Goal: Information Seeking & Learning: Understand process/instructions

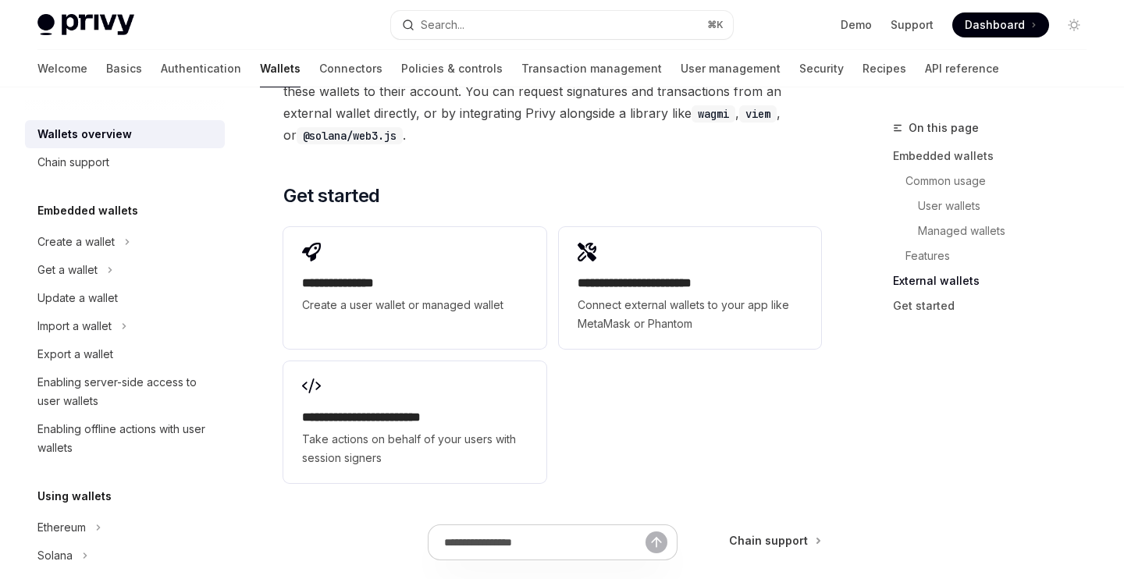
scroll to position [2691, 0]
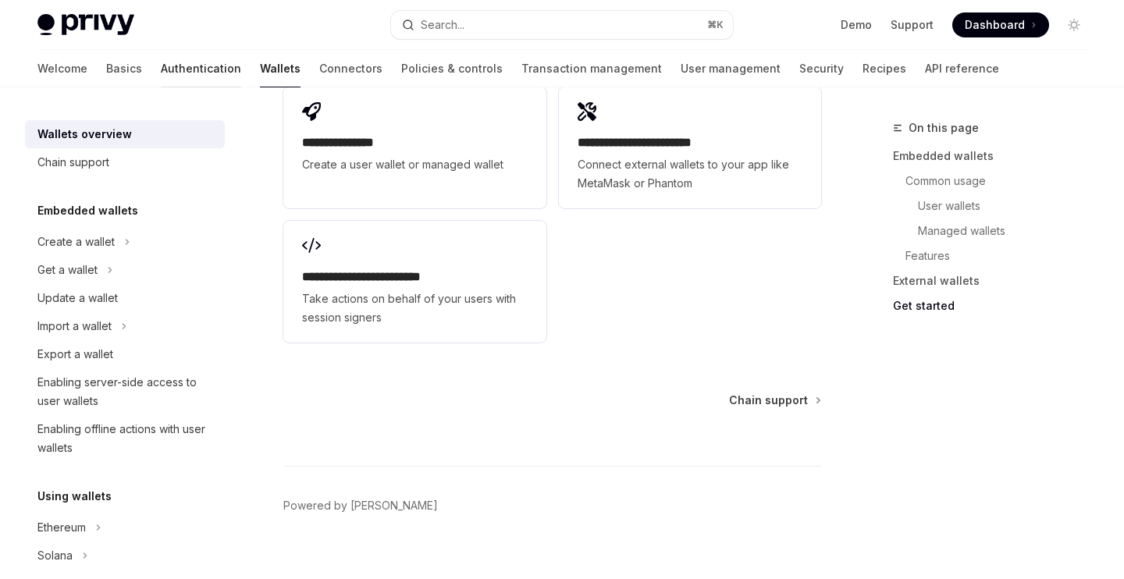
click at [161, 77] on link "Authentication" at bounding box center [201, 68] width 80 height 37
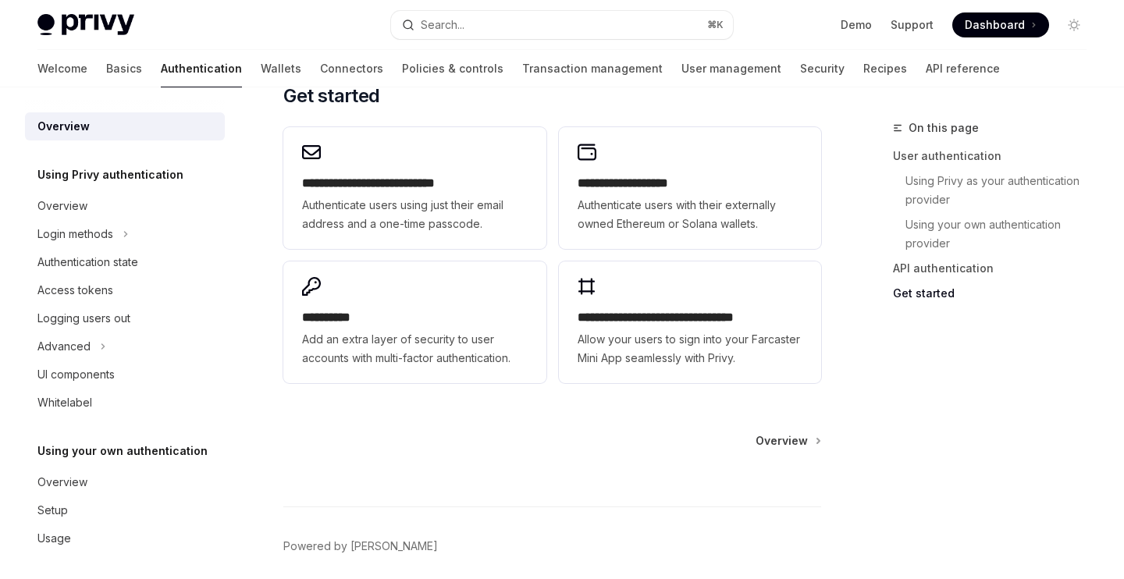
scroll to position [1333, 0]
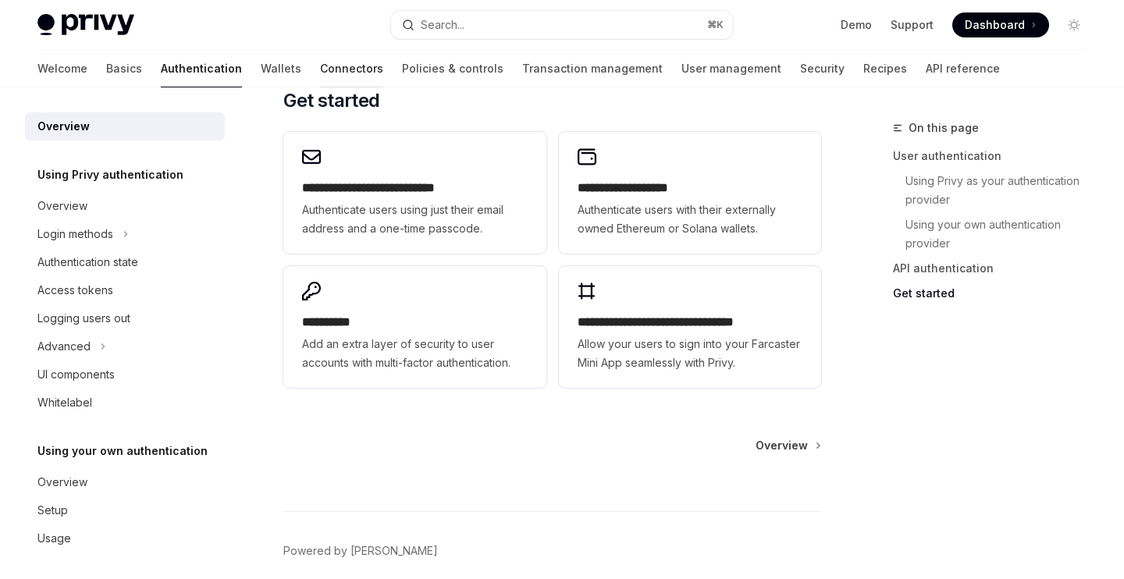
click at [320, 71] on link "Connectors" at bounding box center [351, 68] width 63 height 37
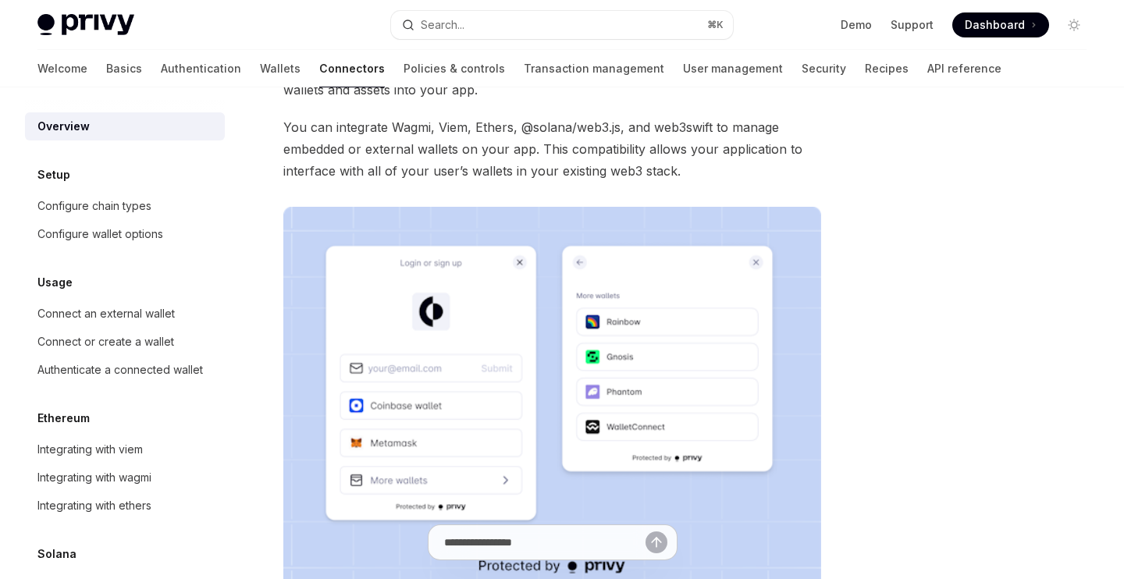
scroll to position [169, 0]
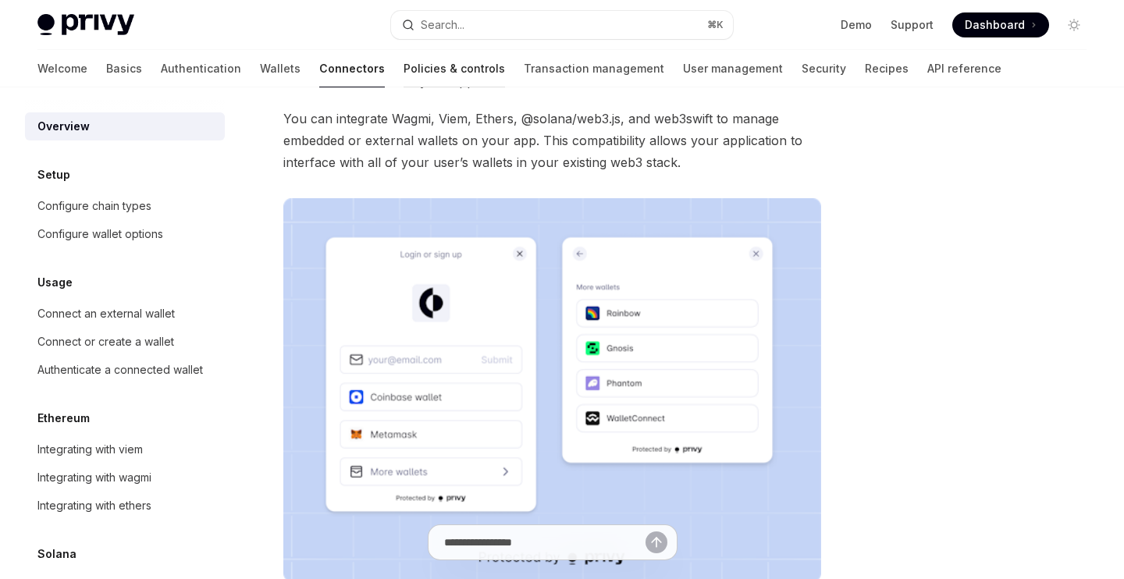
click at [404, 62] on link "Policies & controls" at bounding box center [454, 68] width 101 height 37
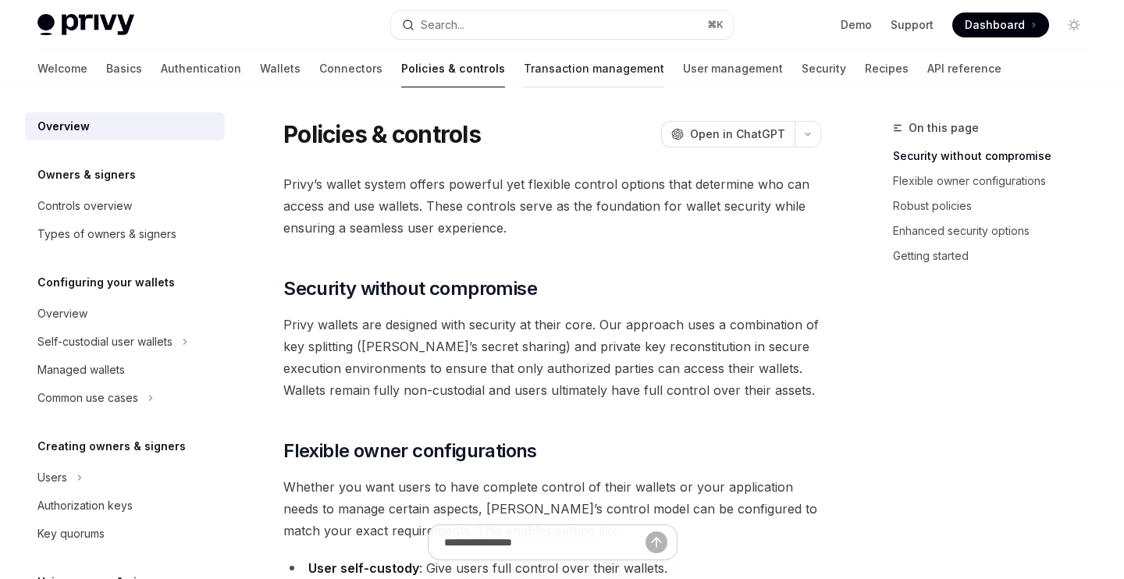
click at [524, 71] on link "Transaction management" at bounding box center [594, 68] width 141 height 37
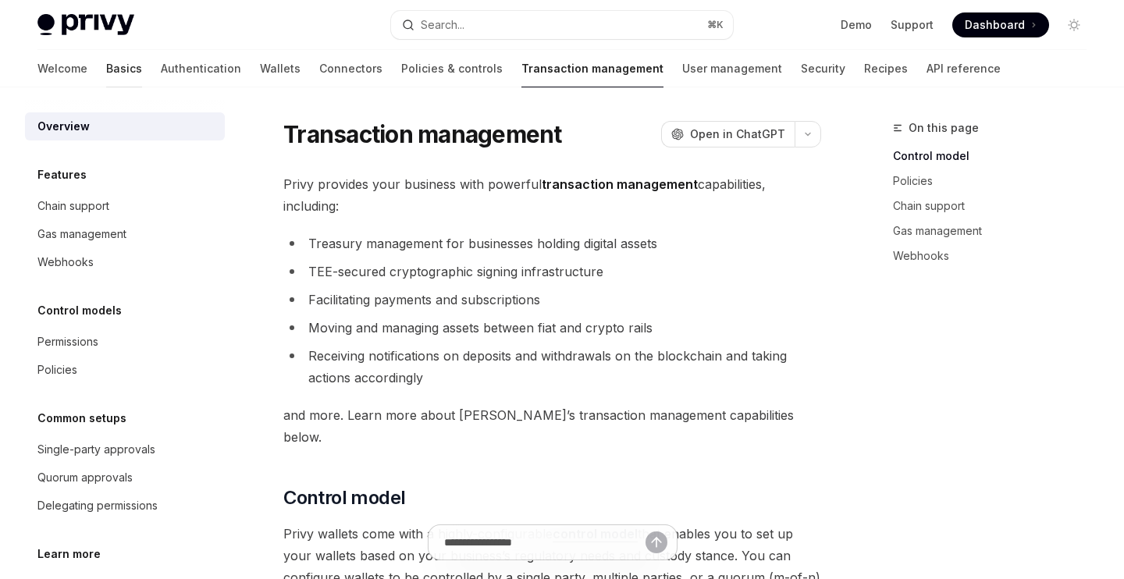
click at [106, 71] on link "Basics" at bounding box center [124, 68] width 36 height 37
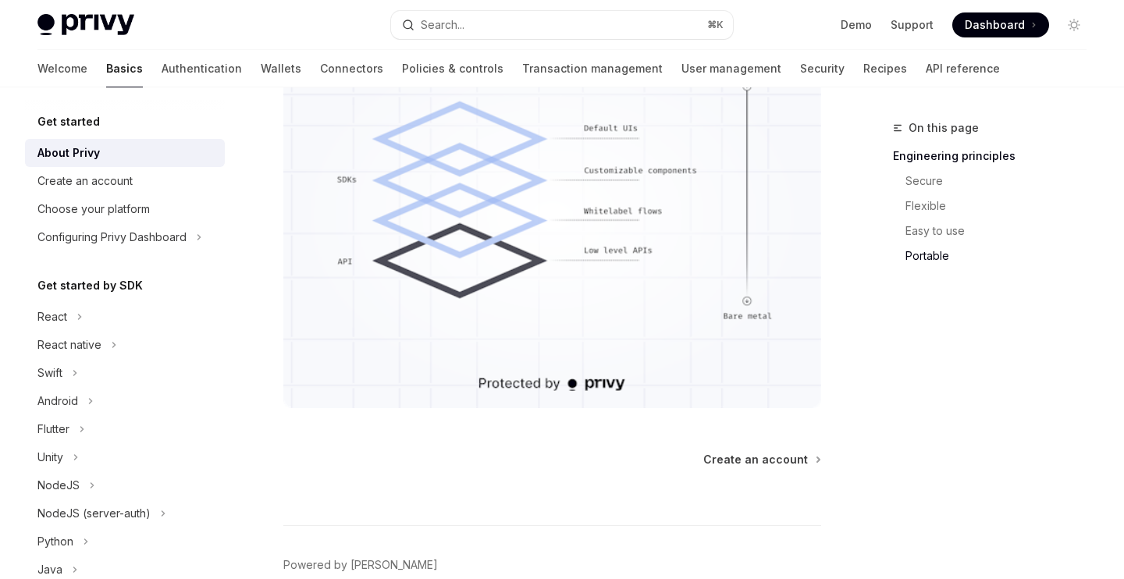
scroll to position [1644, 0]
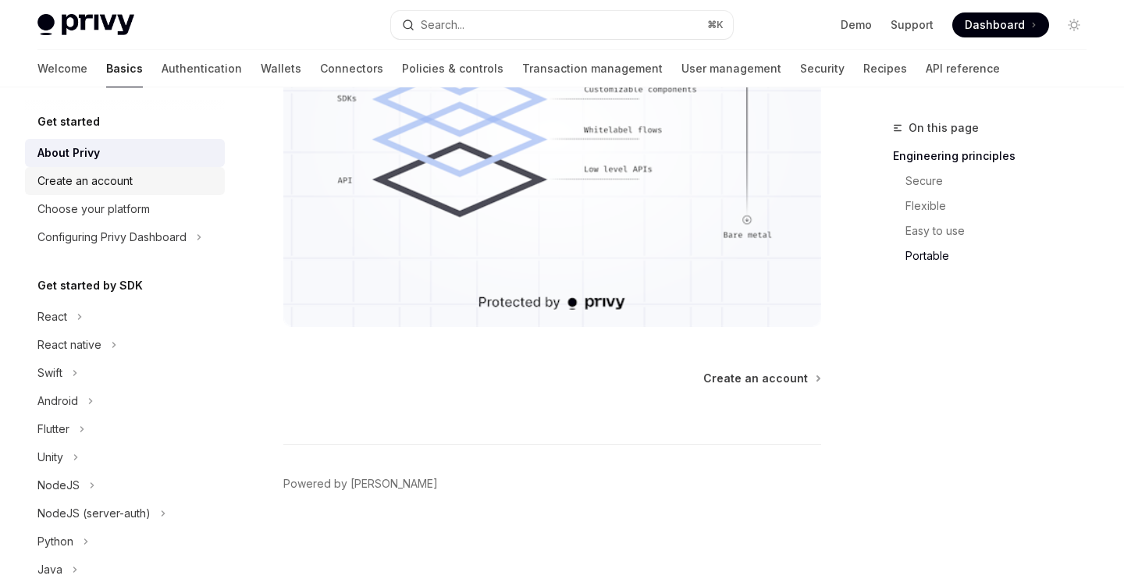
click at [137, 174] on div "Create an account" at bounding box center [126, 181] width 178 height 19
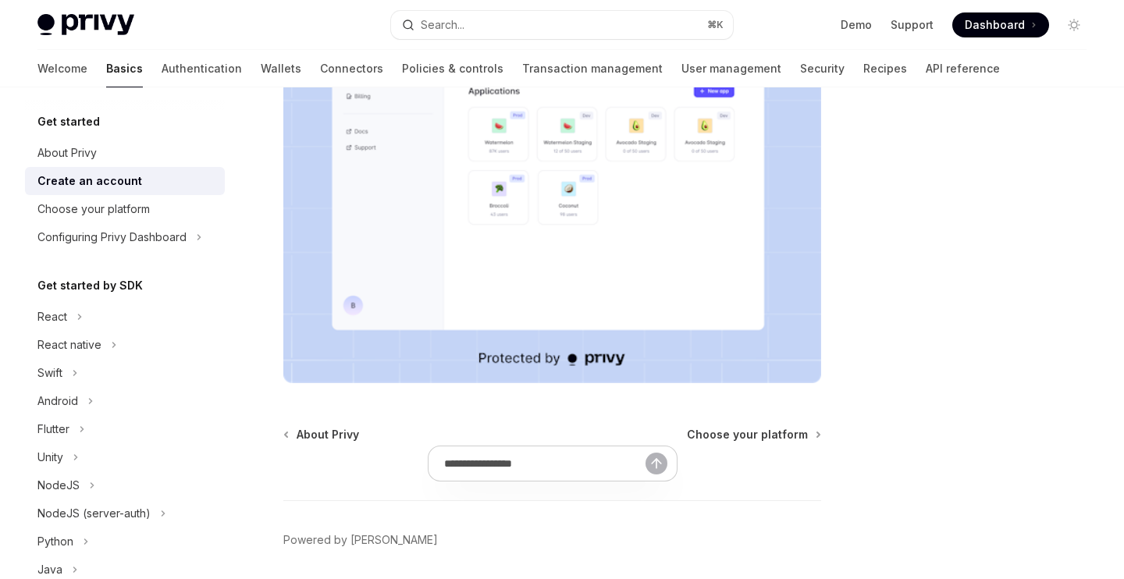
scroll to position [561, 0]
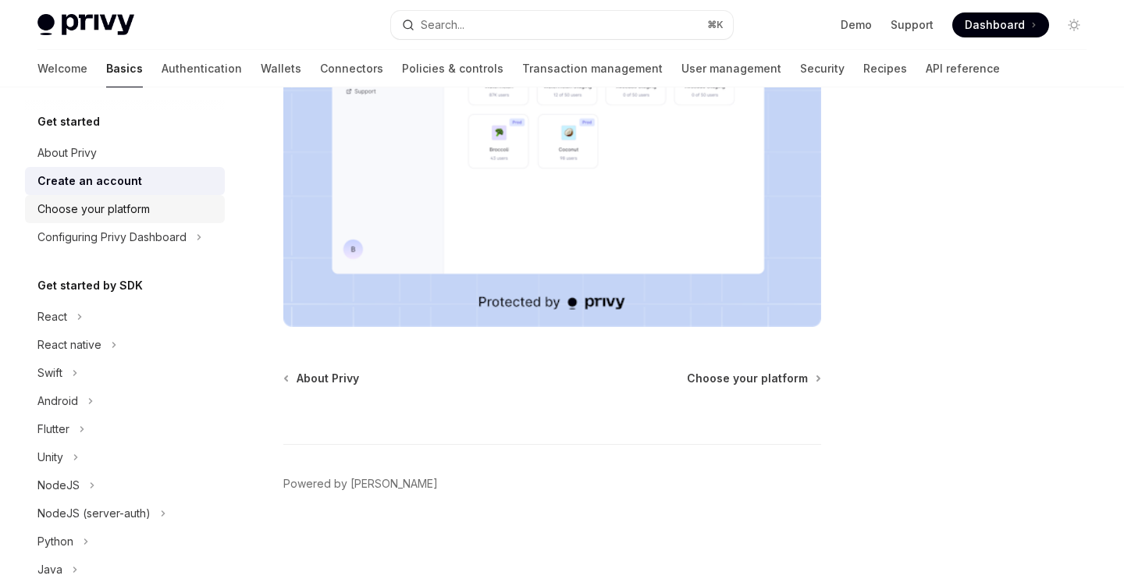
click at [109, 209] on div "Choose your platform" at bounding box center [93, 209] width 112 height 19
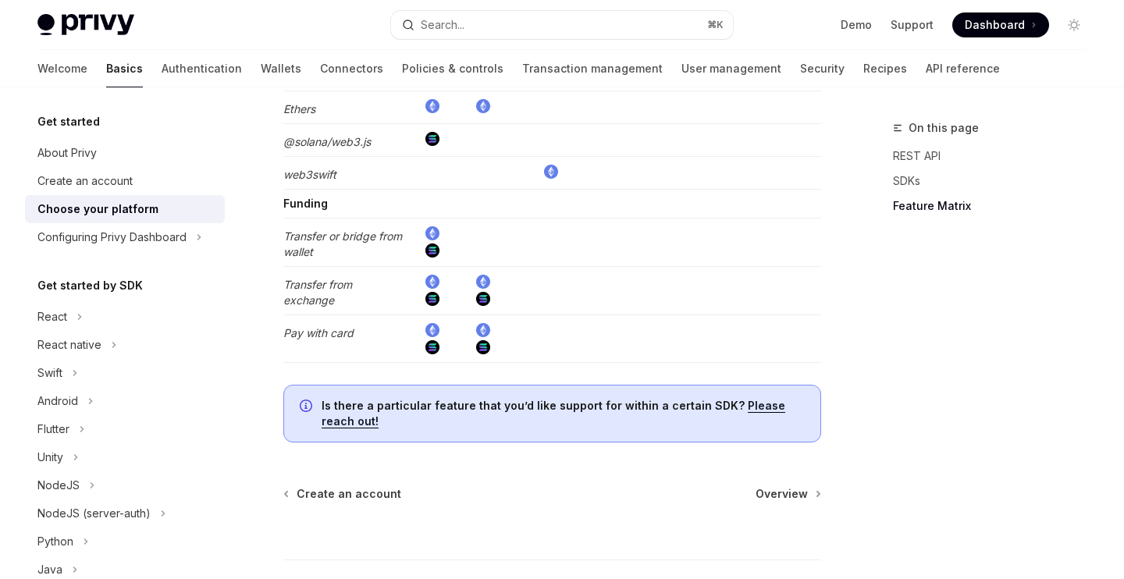
scroll to position [3192, 0]
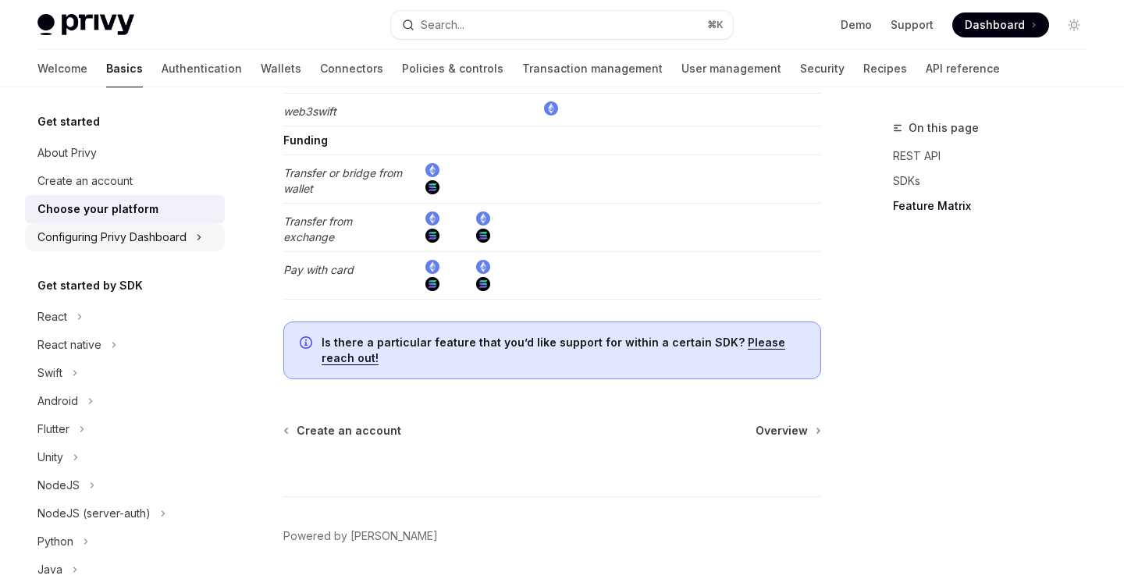
click at [126, 243] on div "Configuring Privy Dashboard" at bounding box center [111, 237] width 149 height 19
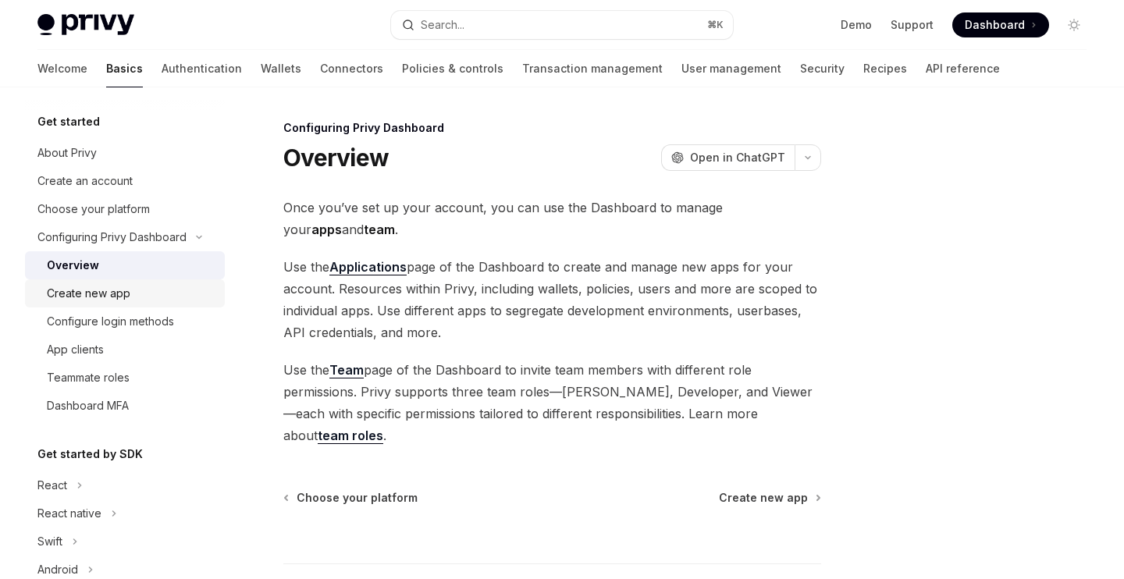
click at [121, 298] on div "Create new app" at bounding box center [89, 293] width 84 height 19
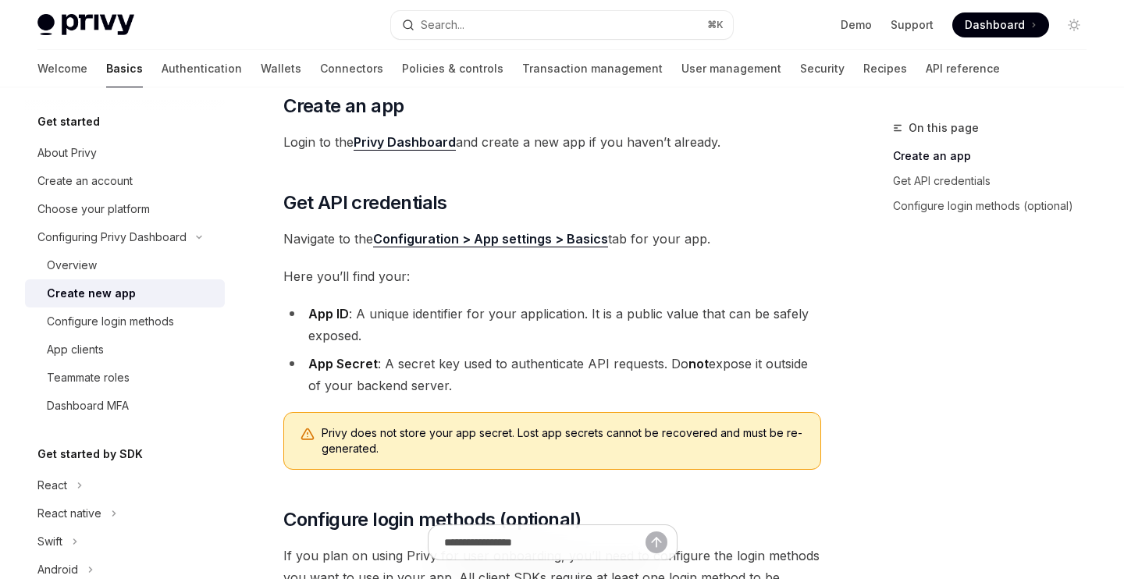
scroll to position [563, 0]
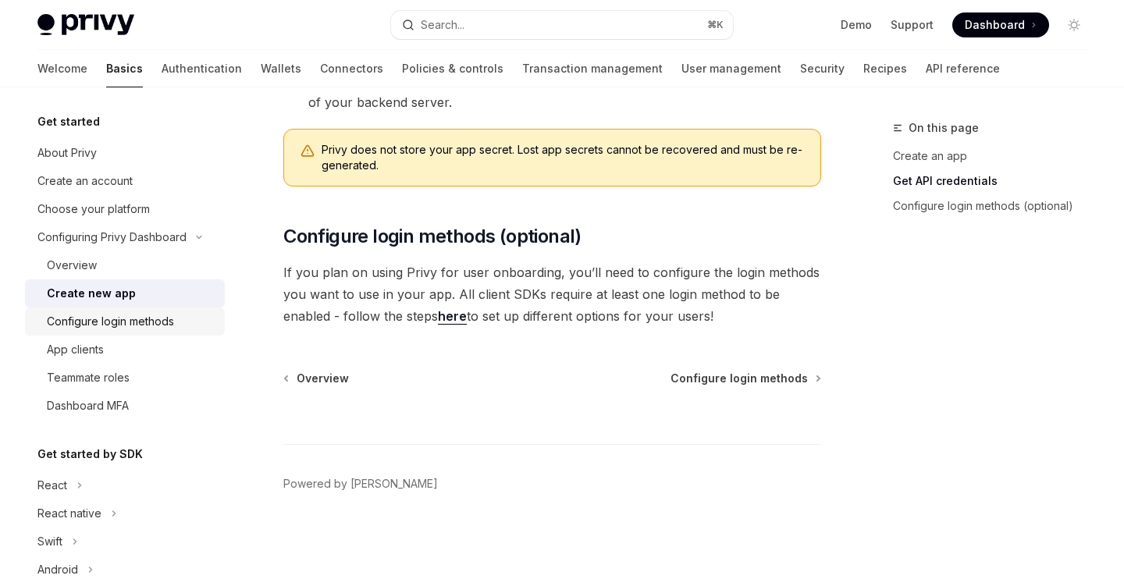
click at [157, 326] on div "Configure login methods" at bounding box center [110, 321] width 127 height 19
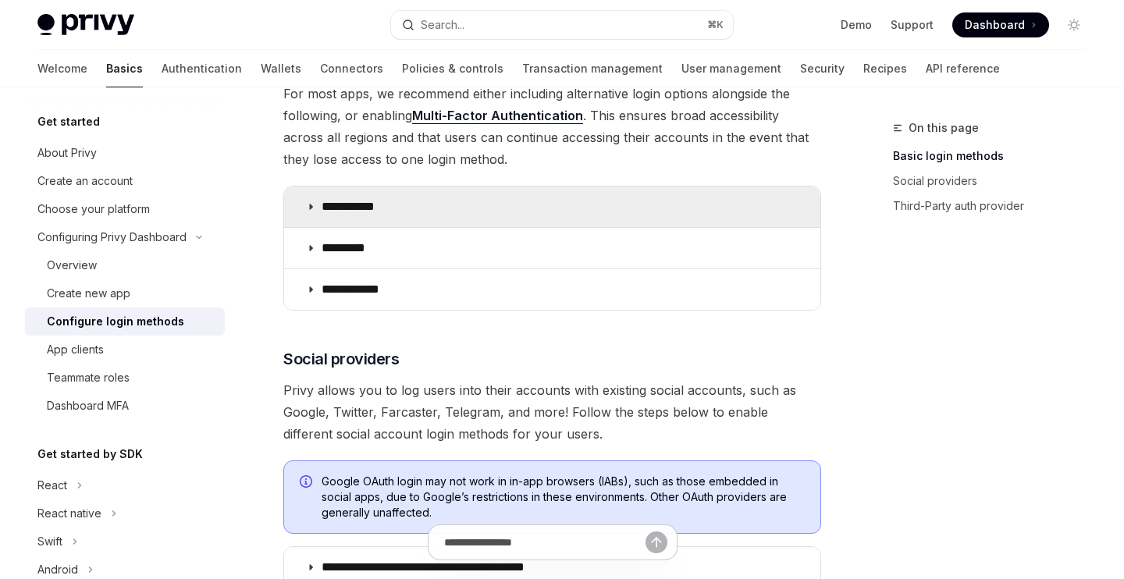
click at [354, 218] on summary "**********" at bounding box center [552, 207] width 536 height 41
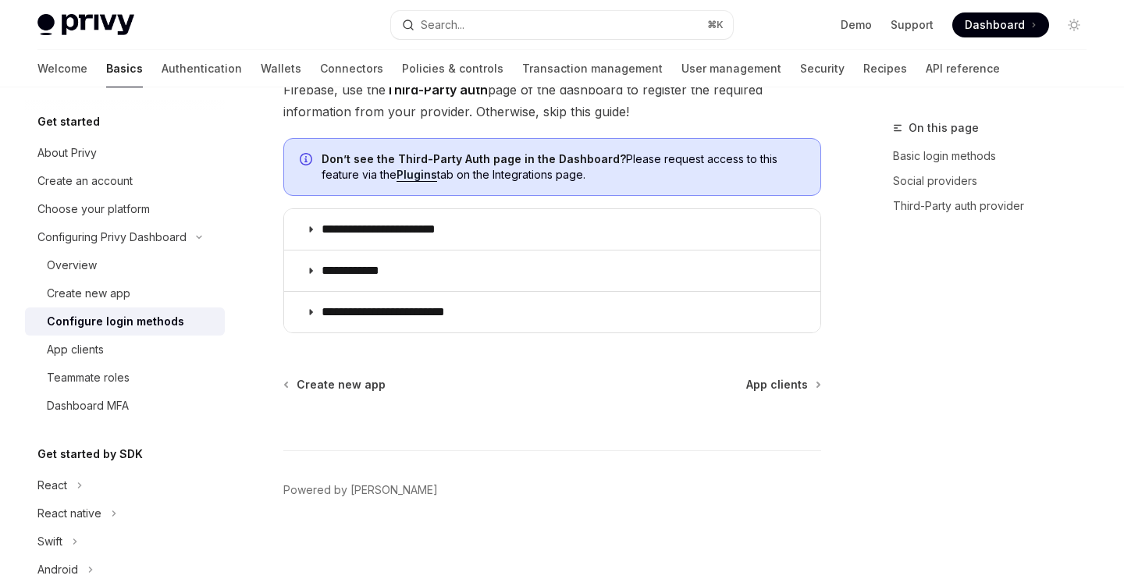
scroll to position [1383, 0]
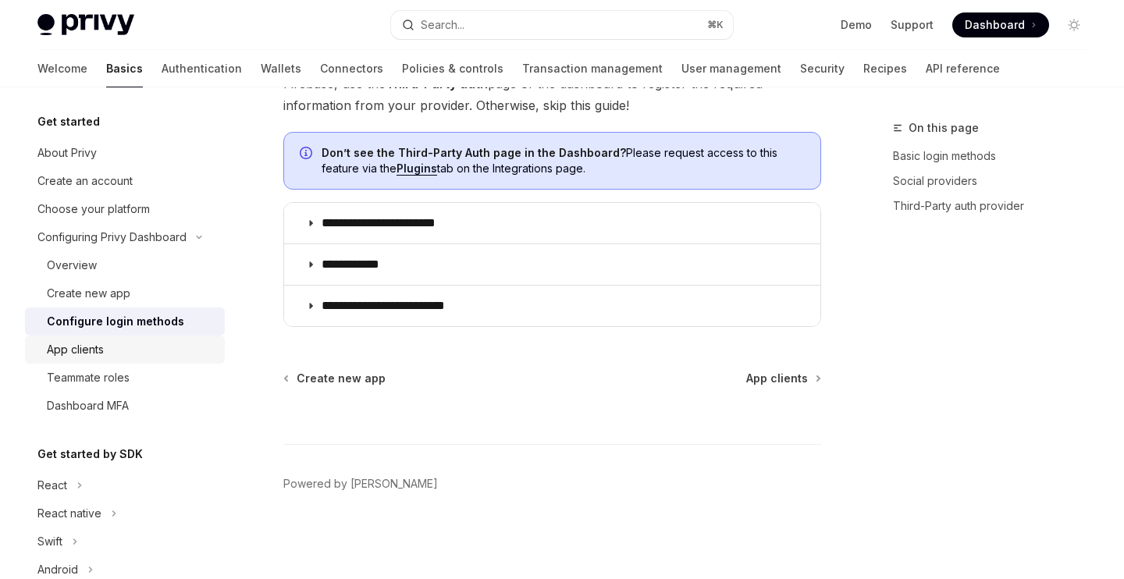
click at [96, 358] on div "App clients" at bounding box center [75, 349] width 57 height 19
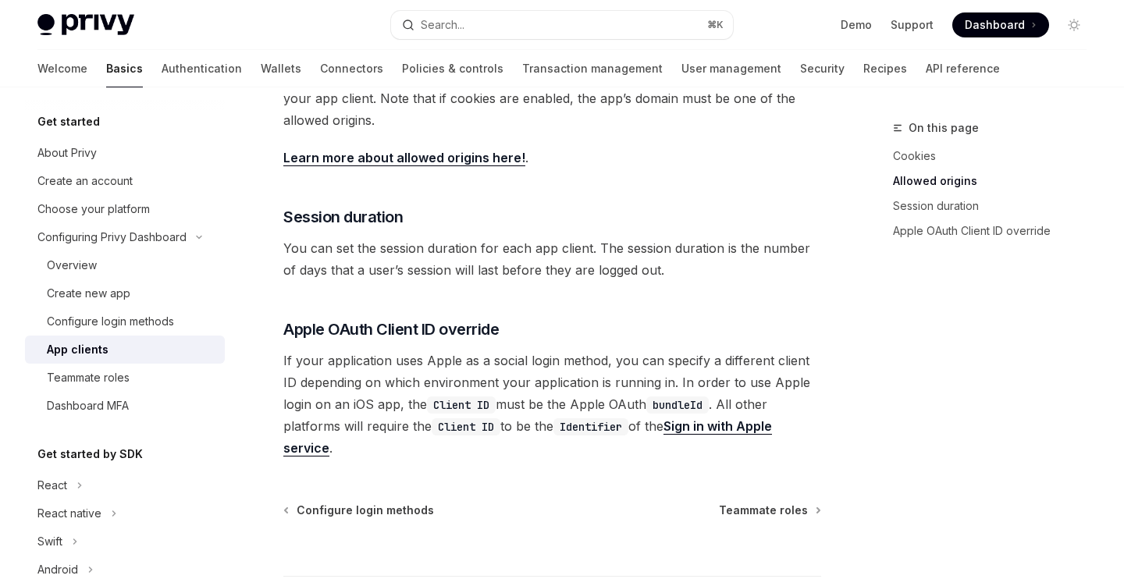
scroll to position [711, 0]
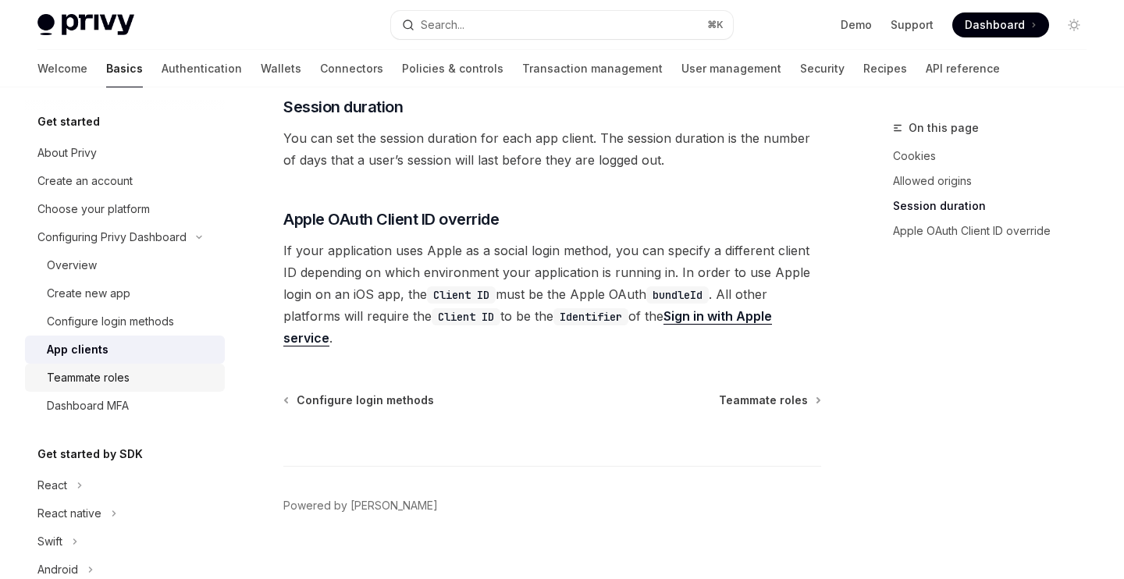
drag, startPoint x: 94, startPoint y: 372, endPoint x: 103, endPoint y: 382, distance: 12.7
click at [94, 372] on div "Teammate roles" at bounding box center [88, 377] width 83 height 19
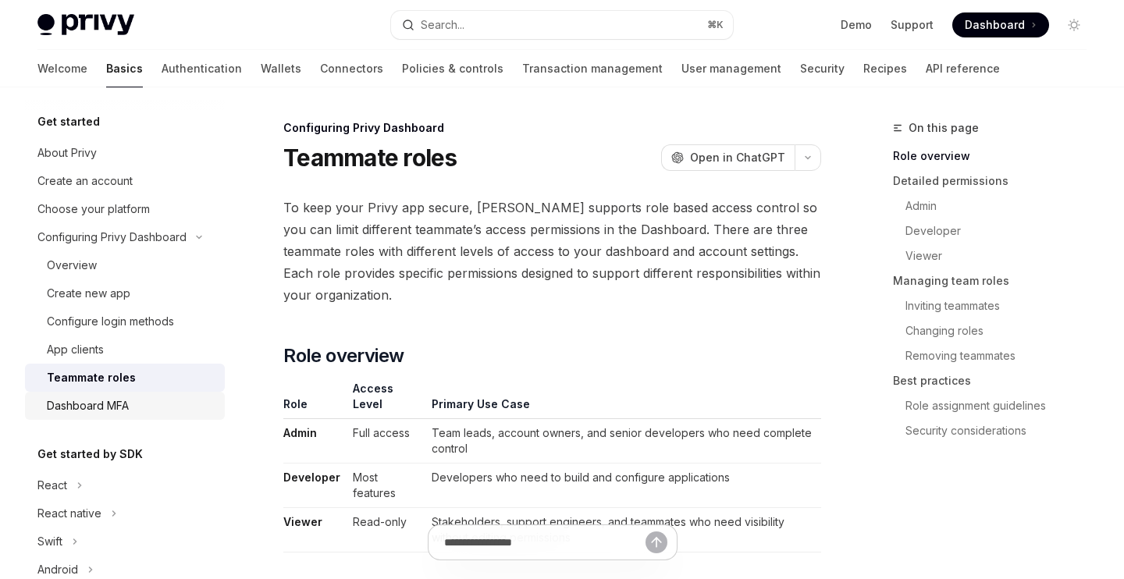
click at [119, 414] on div "Dashboard MFA" at bounding box center [88, 406] width 82 height 19
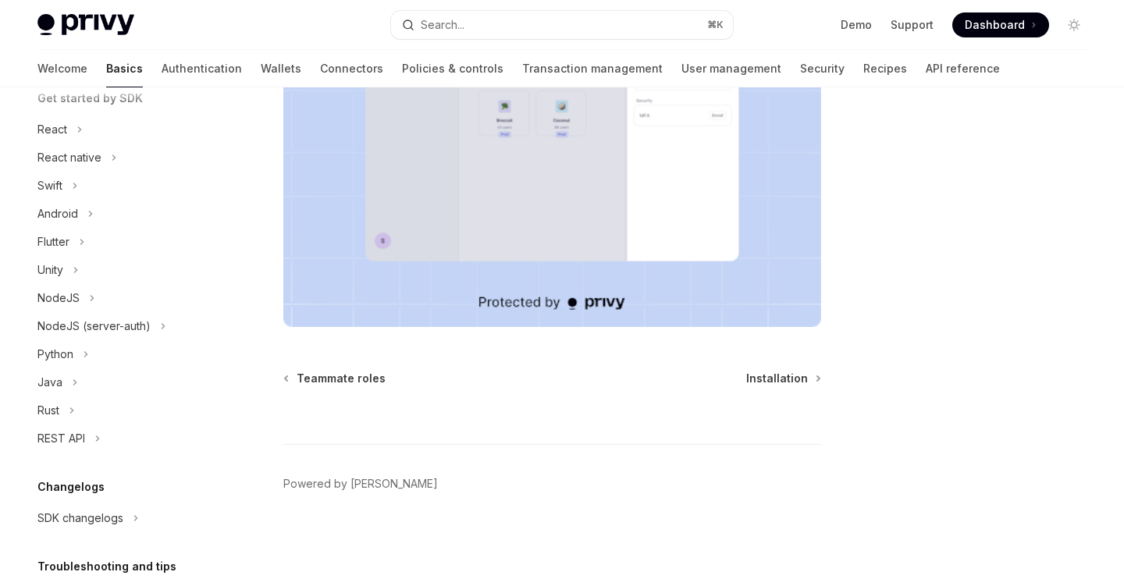
scroll to position [561, 0]
click at [73, 160] on div "React native" at bounding box center [69, 157] width 64 height 19
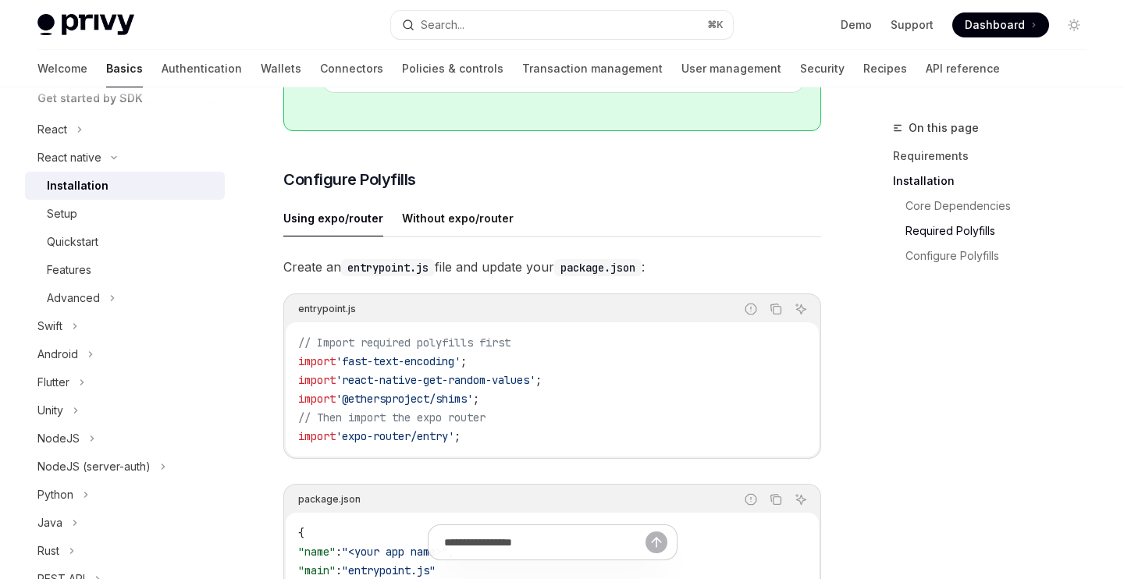
scroll to position [645, 0]
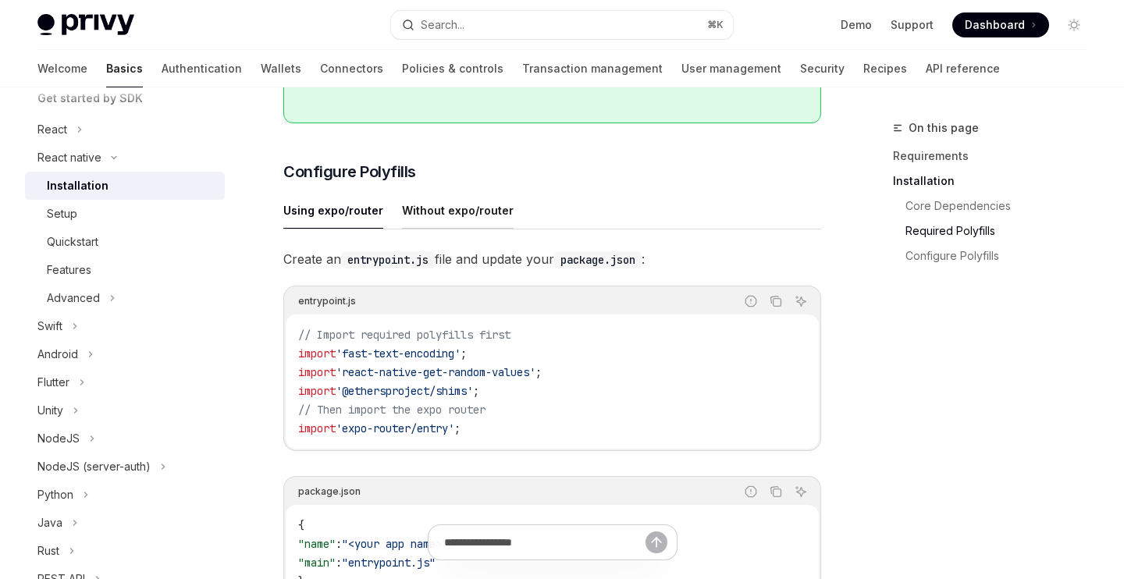
click at [470, 222] on div "Without expo/router" at bounding box center [458, 210] width 112 height 37
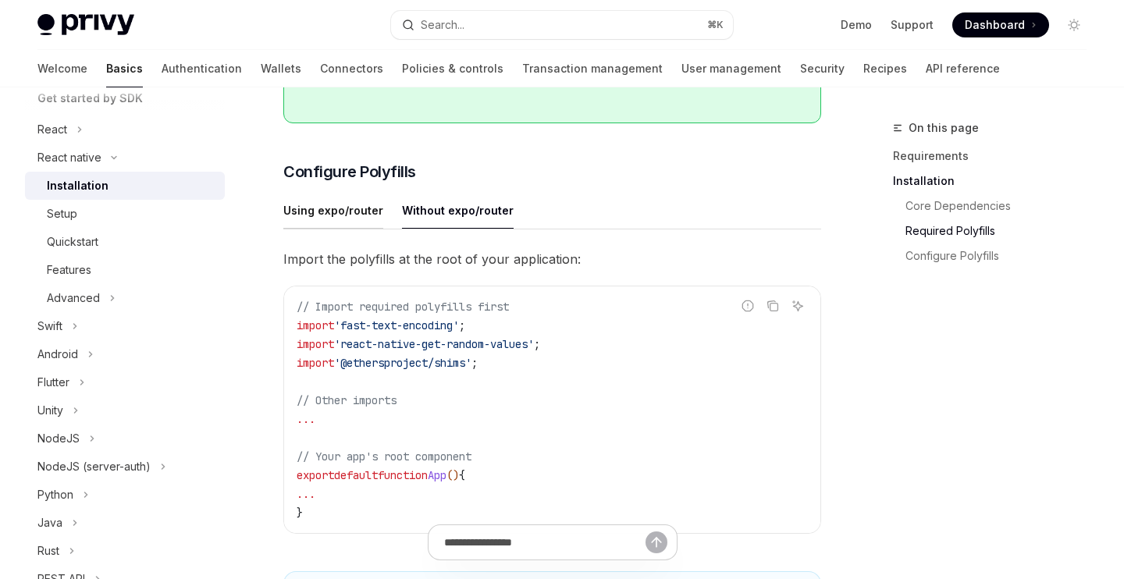
click at [355, 216] on div "Using expo/router" at bounding box center [333, 210] width 100 height 37
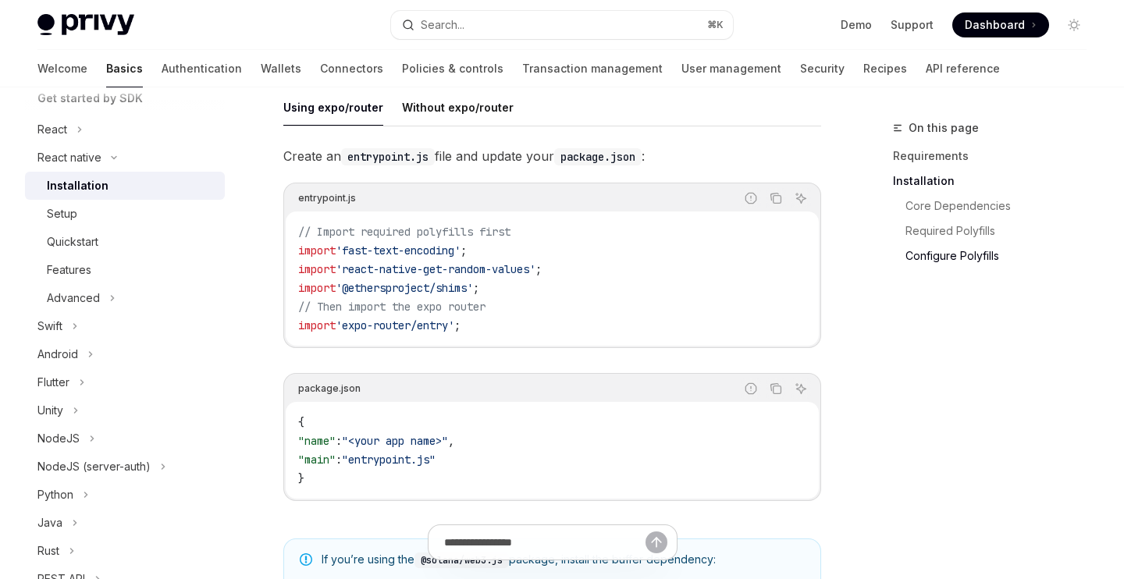
scroll to position [753, 0]
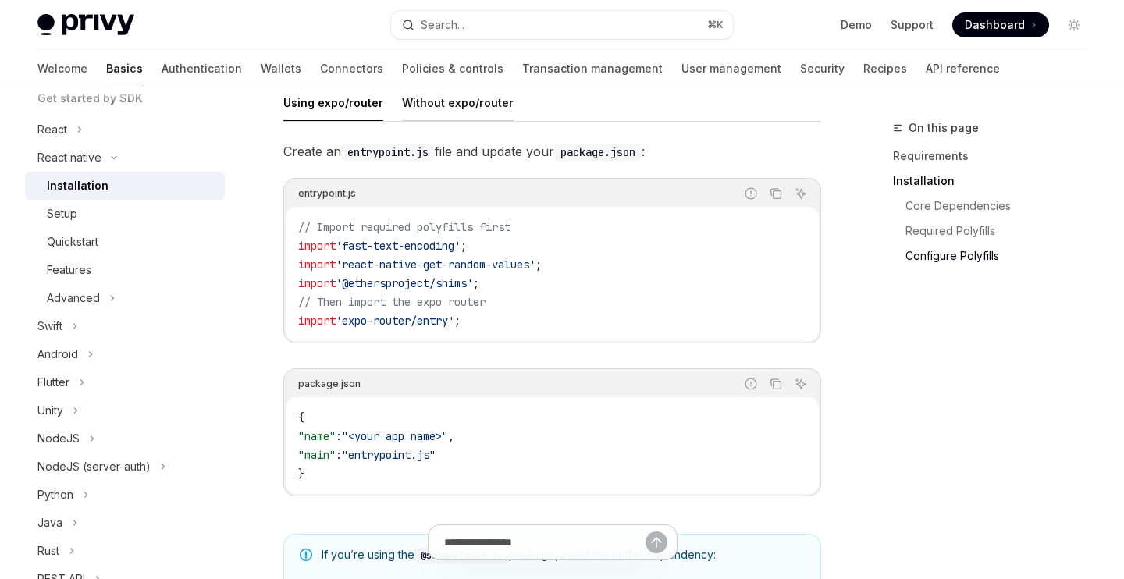
click at [451, 102] on div "Without expo/router" at bounding box center [458, 102] width 112 height 37
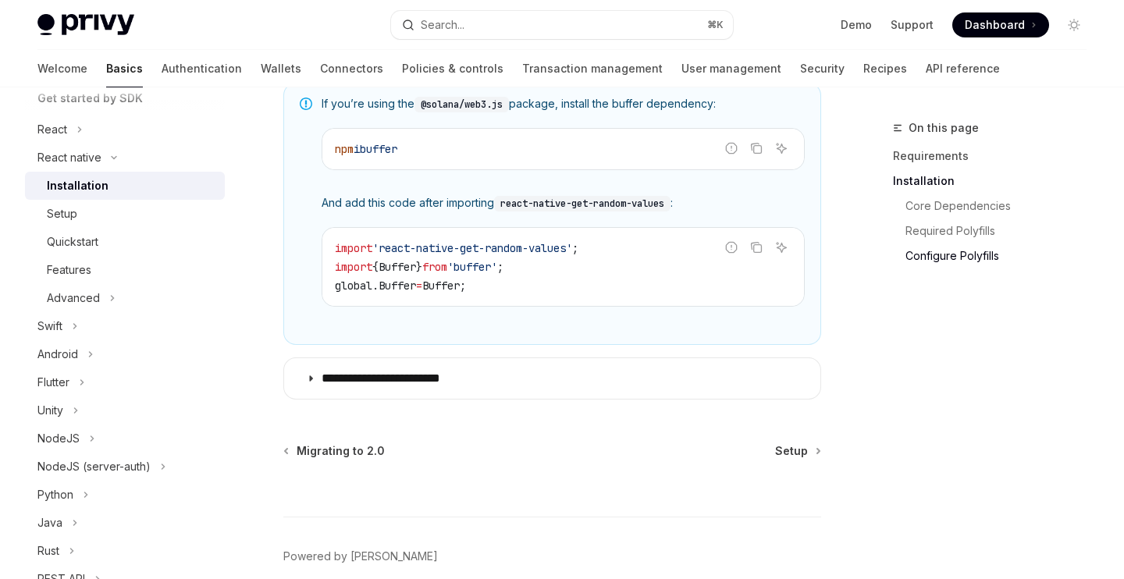
scroll to position [1160, 0]
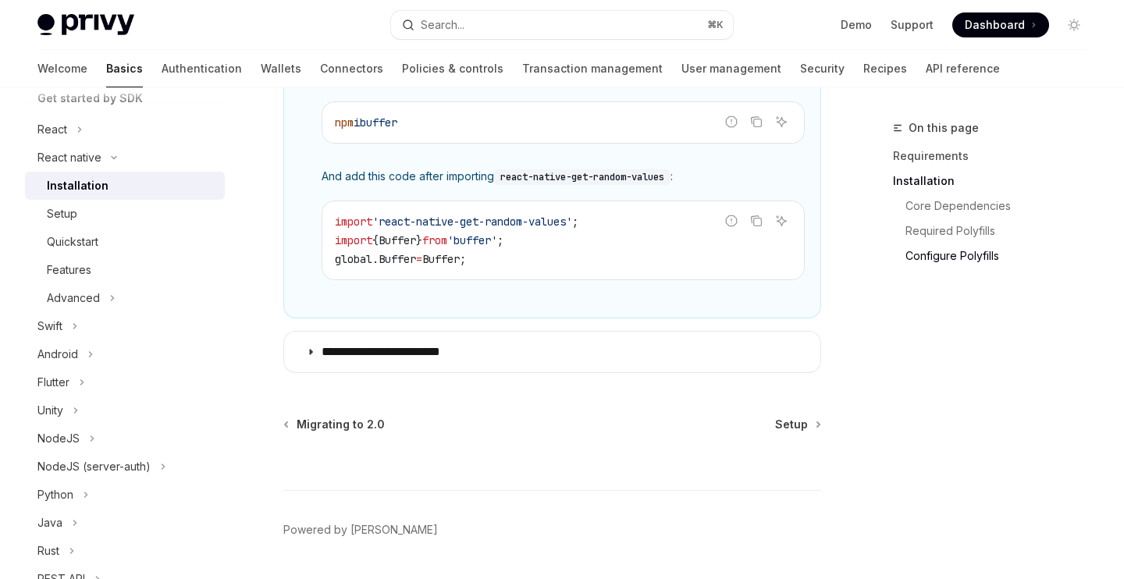
click at [800, 434] on div at bounding box center [552, 462] width 538 height 58
click at [801, 428] on span "Setup" at bounding box center [791, 425] width 33 height 16
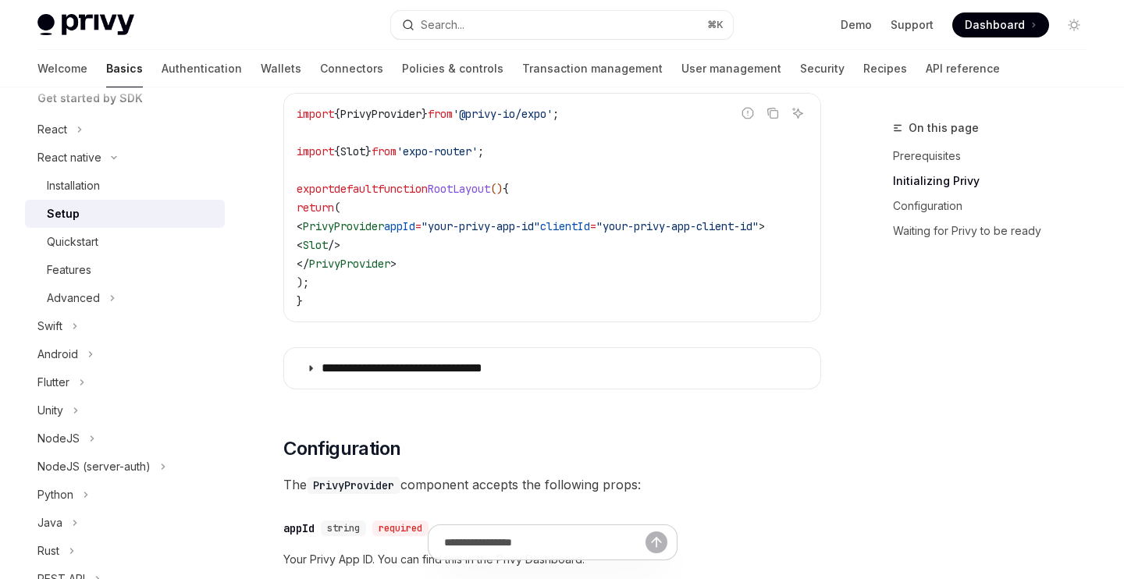
scroll to position [552, 0]
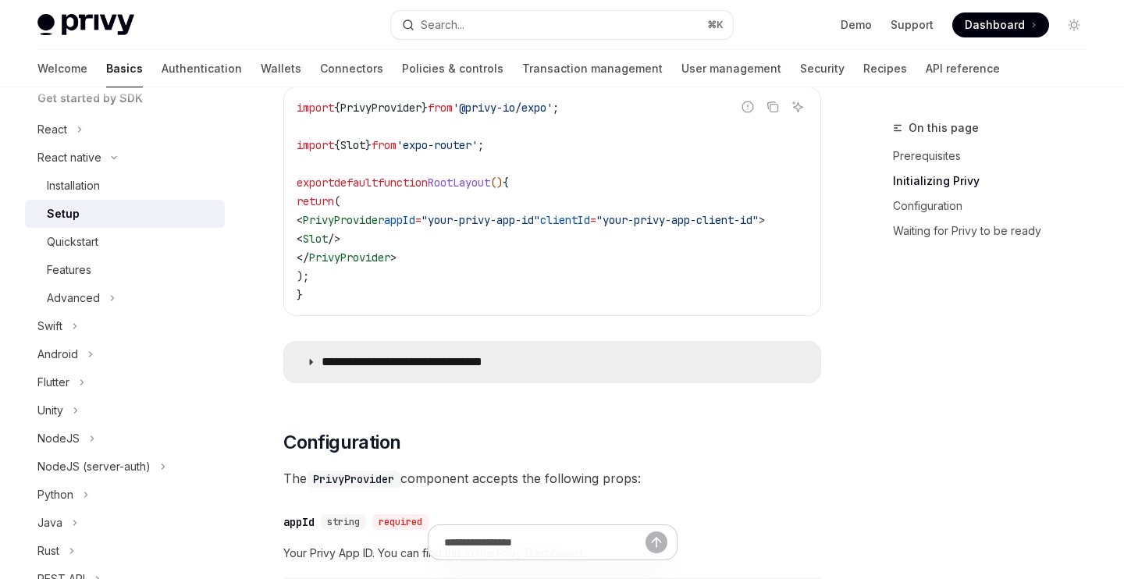
click at [402, 342] on summary "**********" at bounding box center [552, 362] width 536 height 41
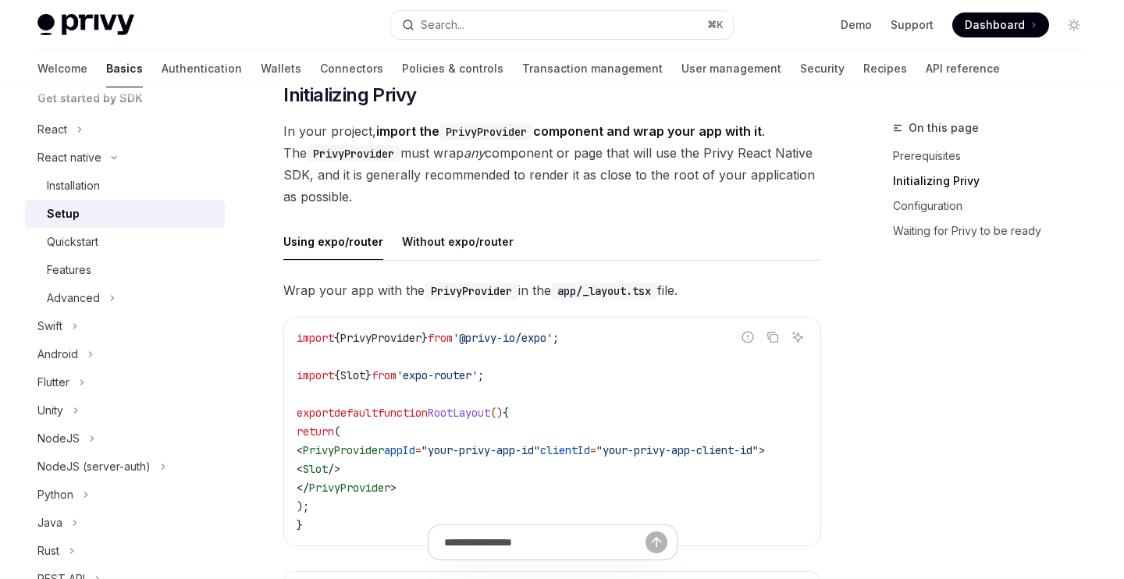
scroll to position [275, 0]
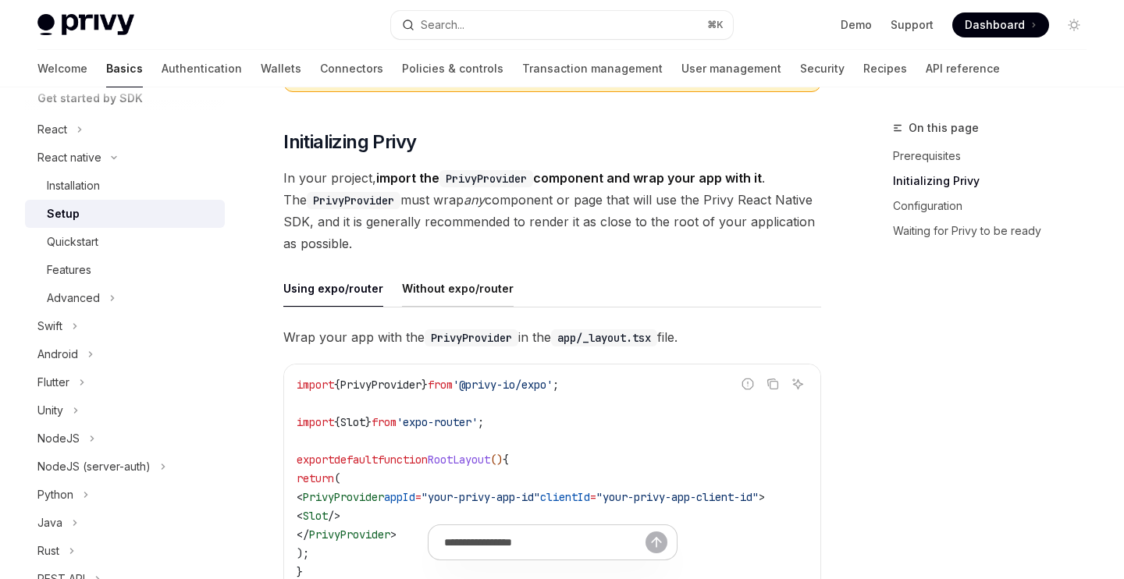
click at [498, 270] on div "Without expo/router" at bounding box center [458, 288] width 112 height 37
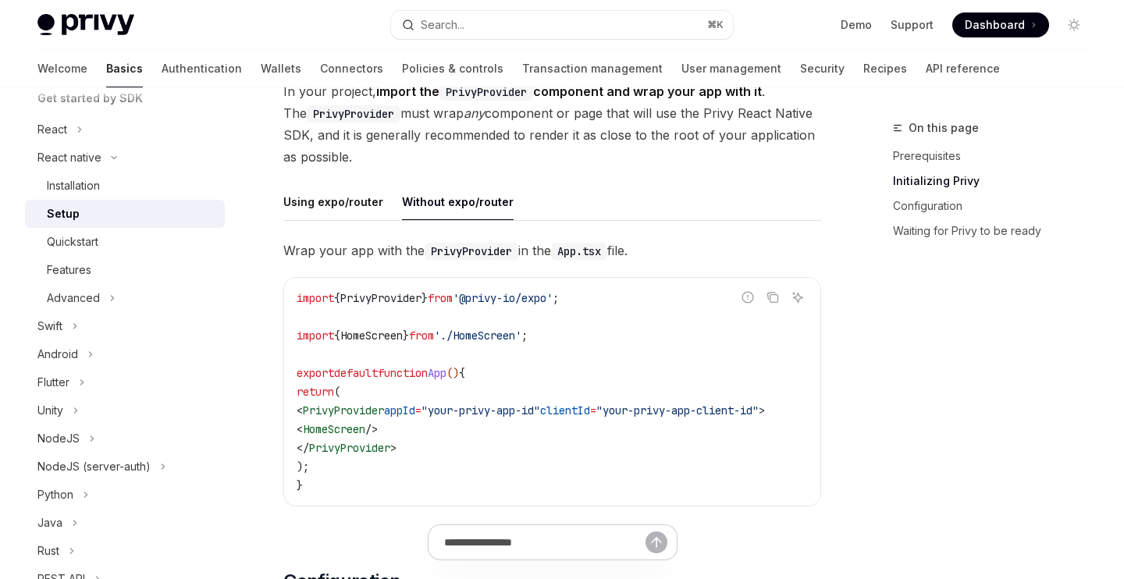
scroll to position [364, 0]
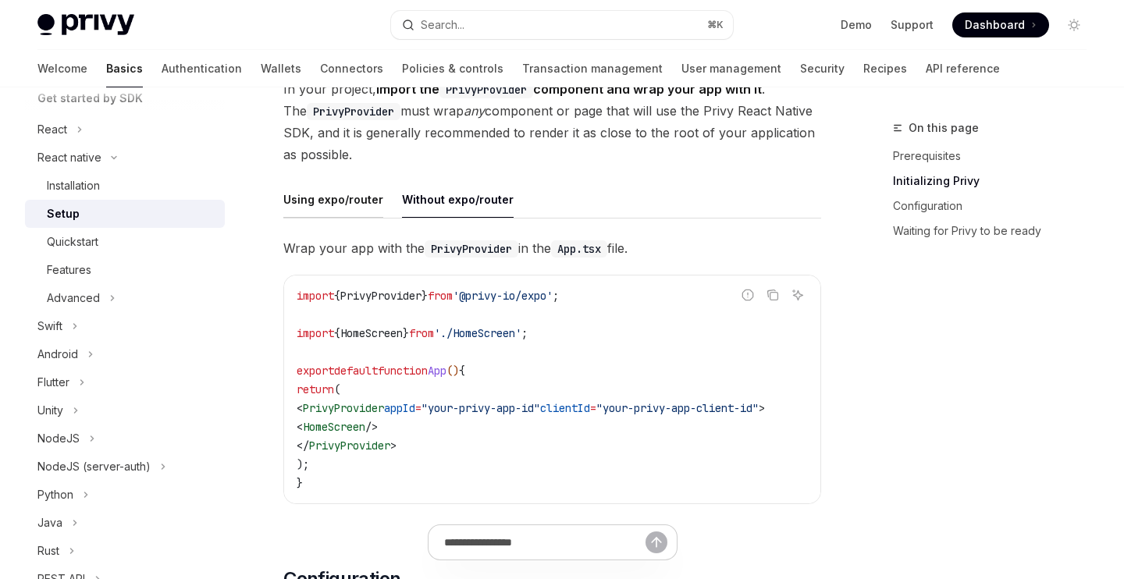
click at [371, 192] on div "Using expo/router" at bounding box center [333, 199] width 100 height 37
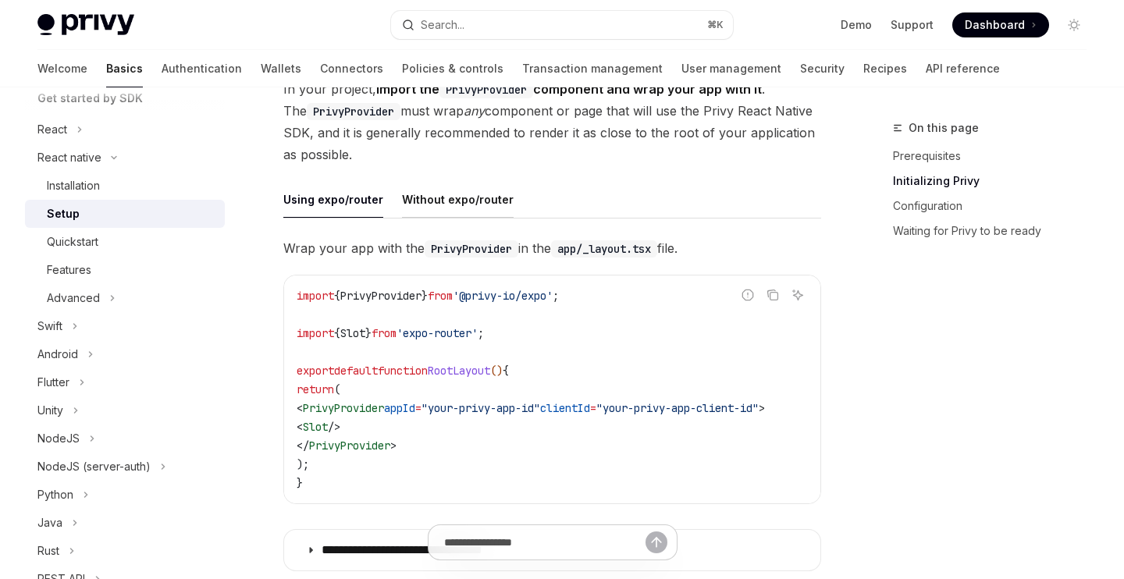
click at [422, 185] on div "Without expo/router" at bounding box center [458, 199] width 112 height 37
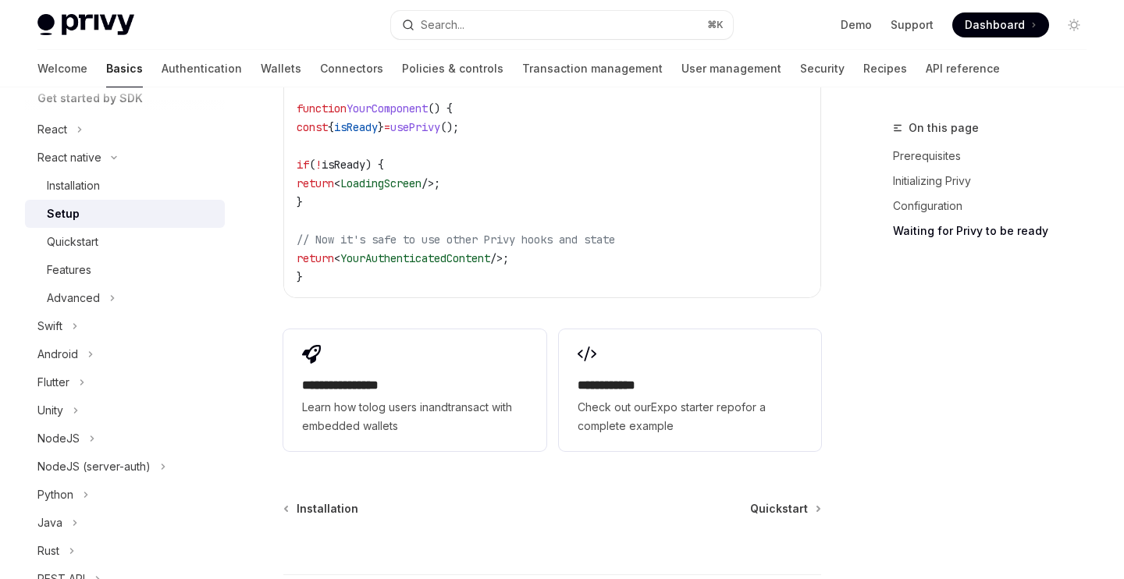
scroll to position [1468, 0]
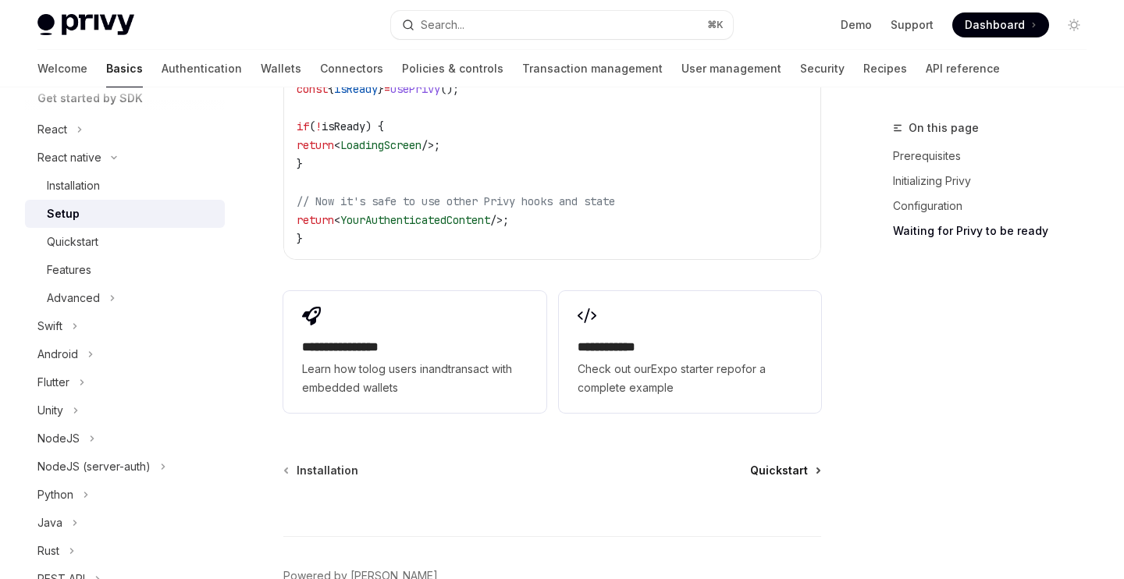
click at [817, 463] on link "Quickstart" at bounding box center [784, 471] width 69 height 16
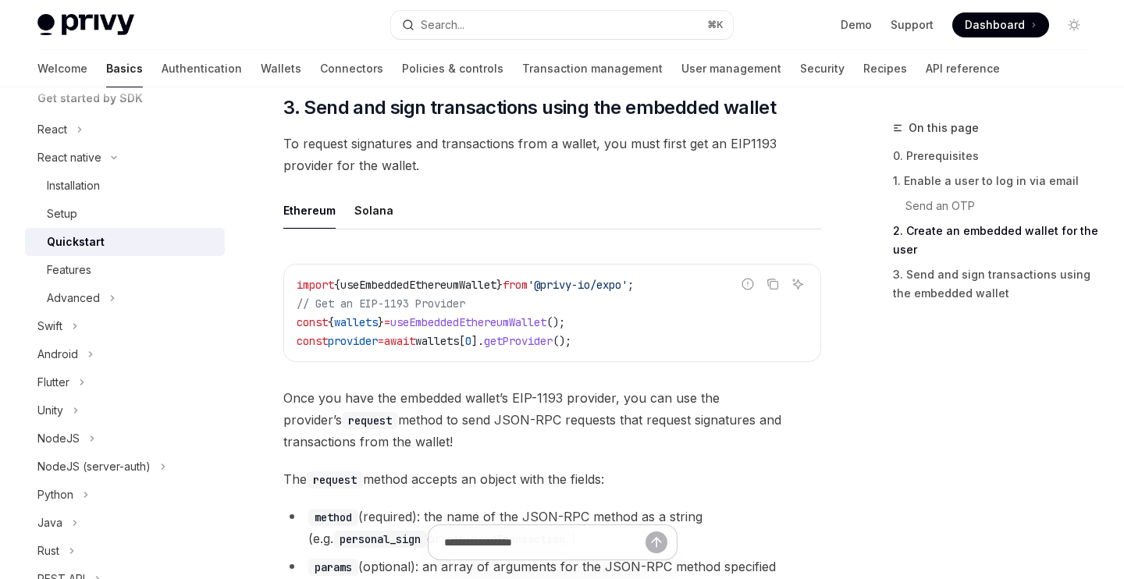
scroll to position [1779, 0]
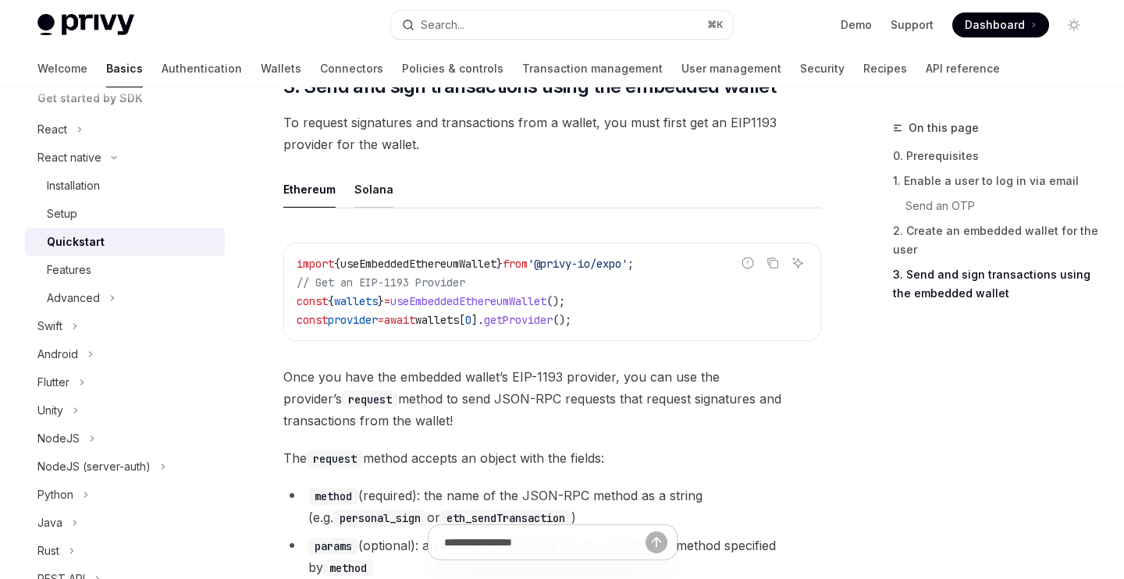
click at [381, 198] on div "Solana" at bounding box center [373, 189] width 39 height 37
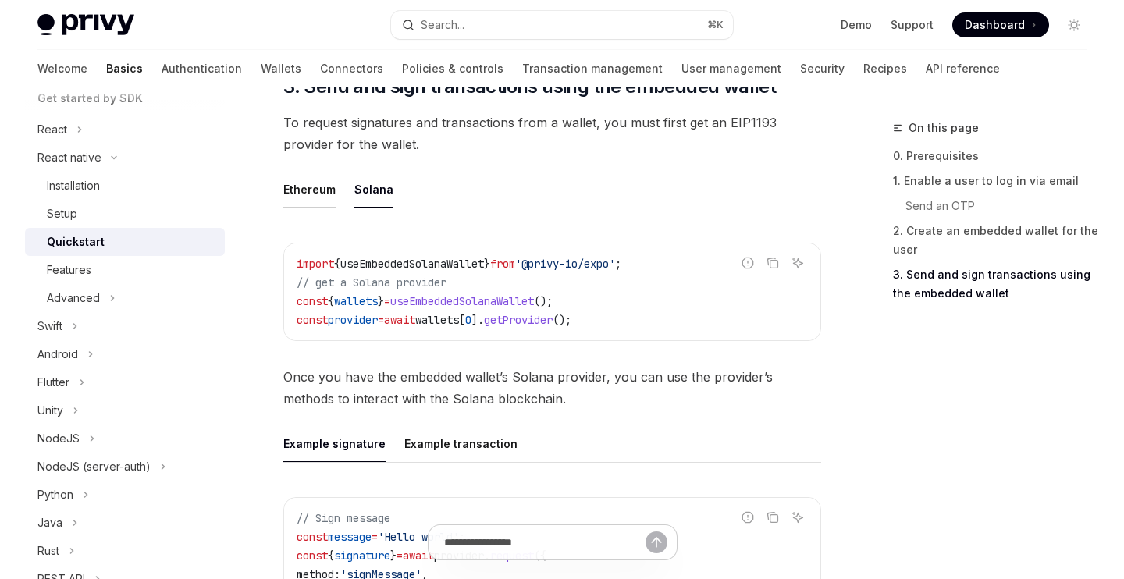
click at [326, 191] on div "Ethereum" at bounding box center [309, 189] width 52 height 37
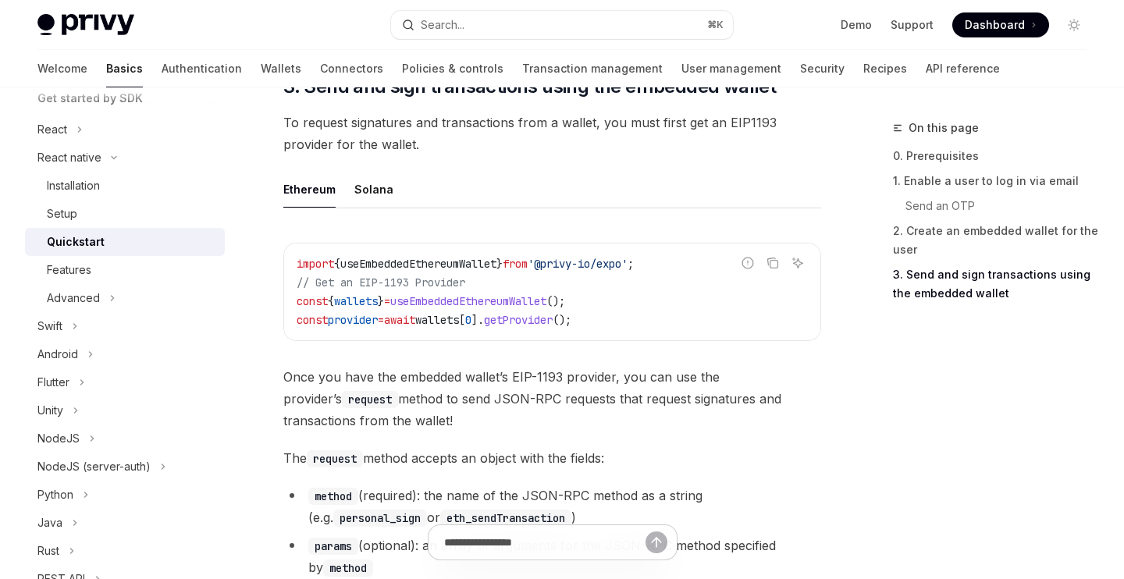
drag, startPoint x: 410, startPoint y: 206, endPoint x: 399, endPoint y: 204, distance: 11.2
click at [409, 206] on ul "Ethereum Solana" at bounding box center [552, 189] width 538 height 37
click at [384, 198] on div "Solana" at bounding box center [373, 189] width 39 height 37
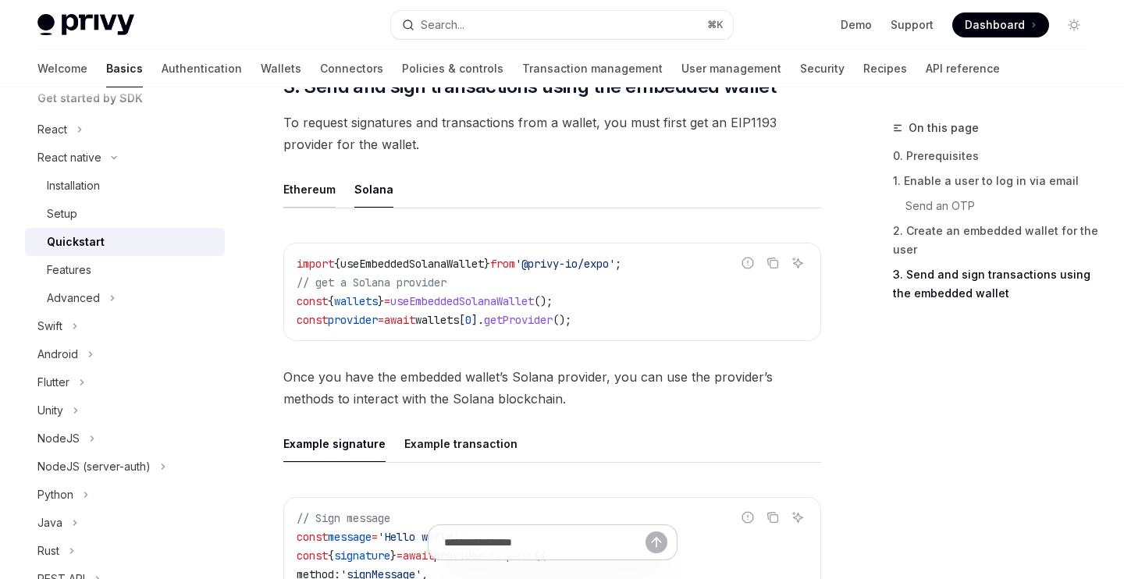
click at [311, 192] on div "Ethereum" at bounding box center [309, 189] width 52 height 37
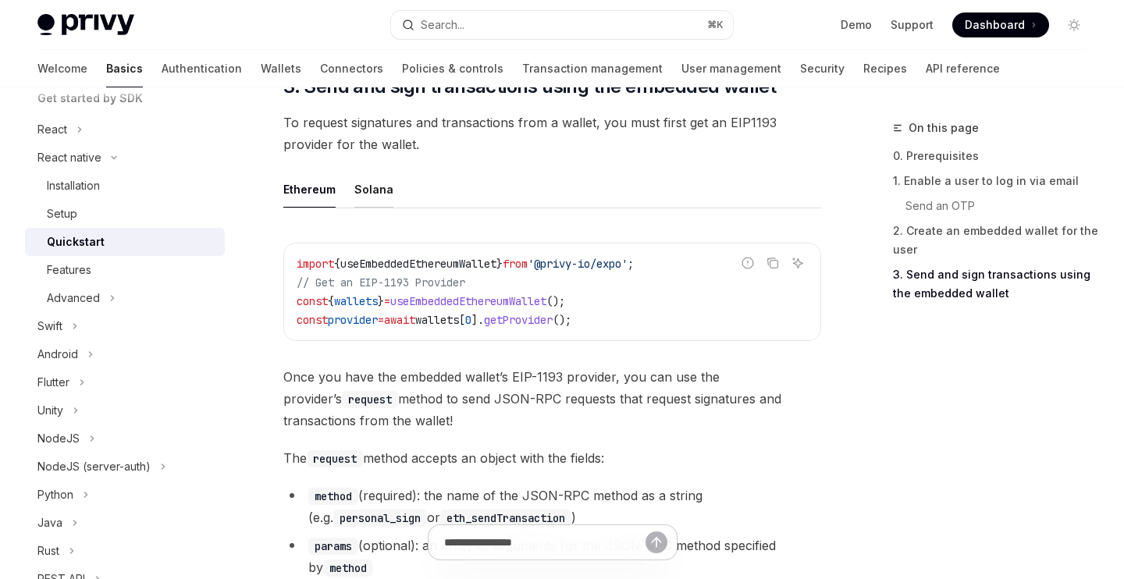
click at [358, 192] on div "Solana" at bounding box center [373, 189] width 39 height 37
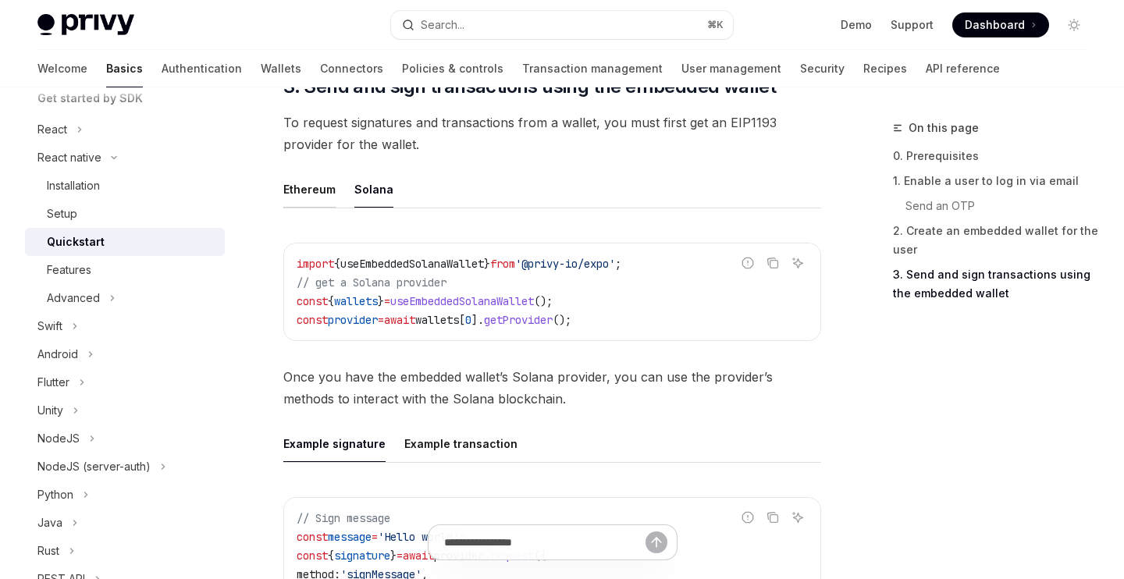
click at [304, 190] on div "Ethereum" at bounding box center [309, 189] width 52 height 37
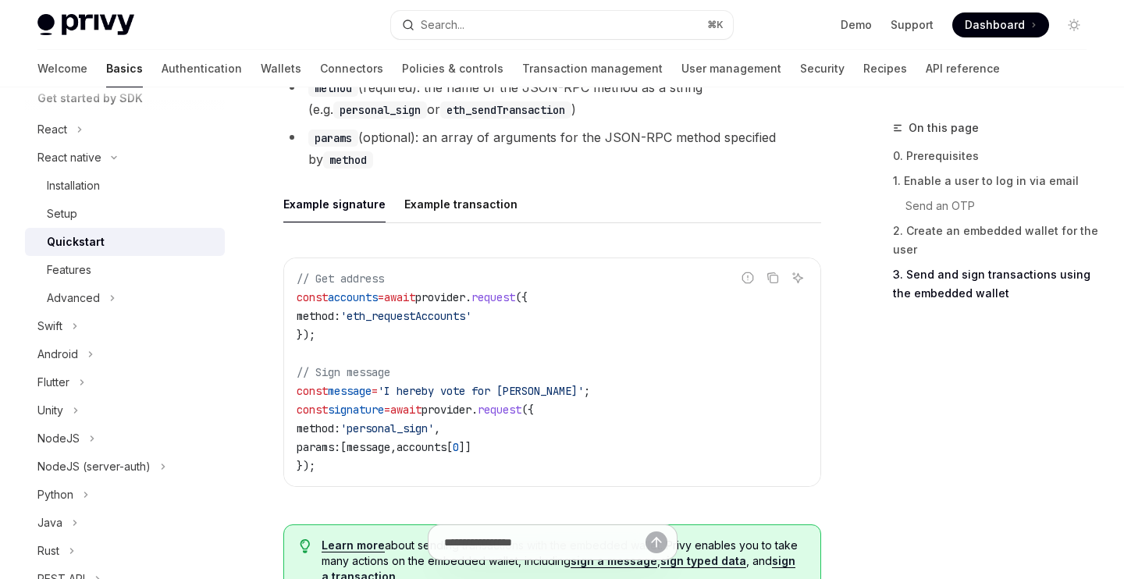
scroll to position [2189, 0]
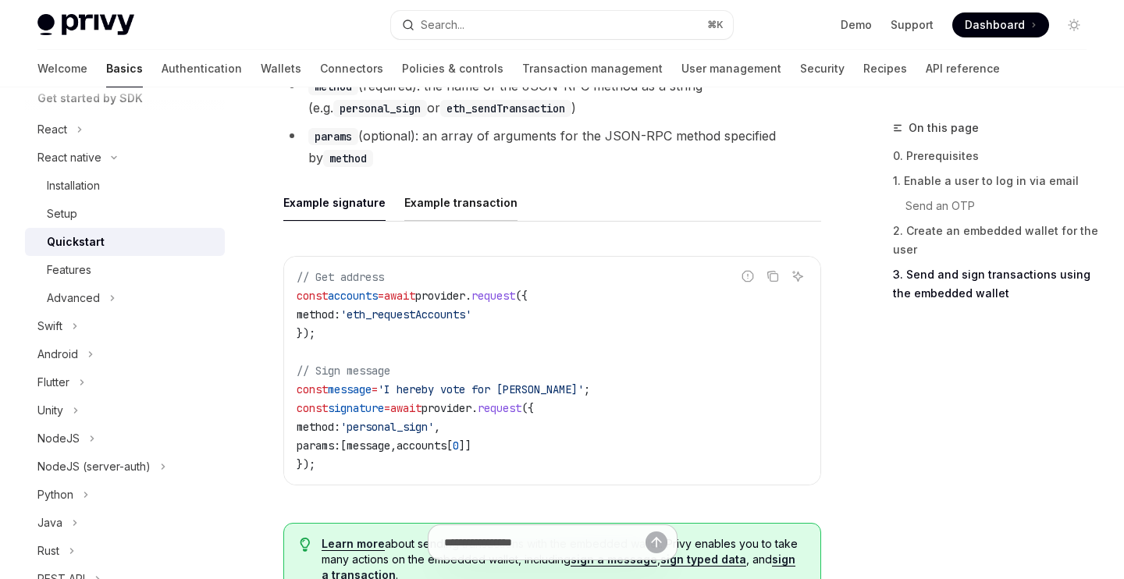
click at [446, 205] on div "Example transaction" at bounding box center [460, 202] width 113 height 37
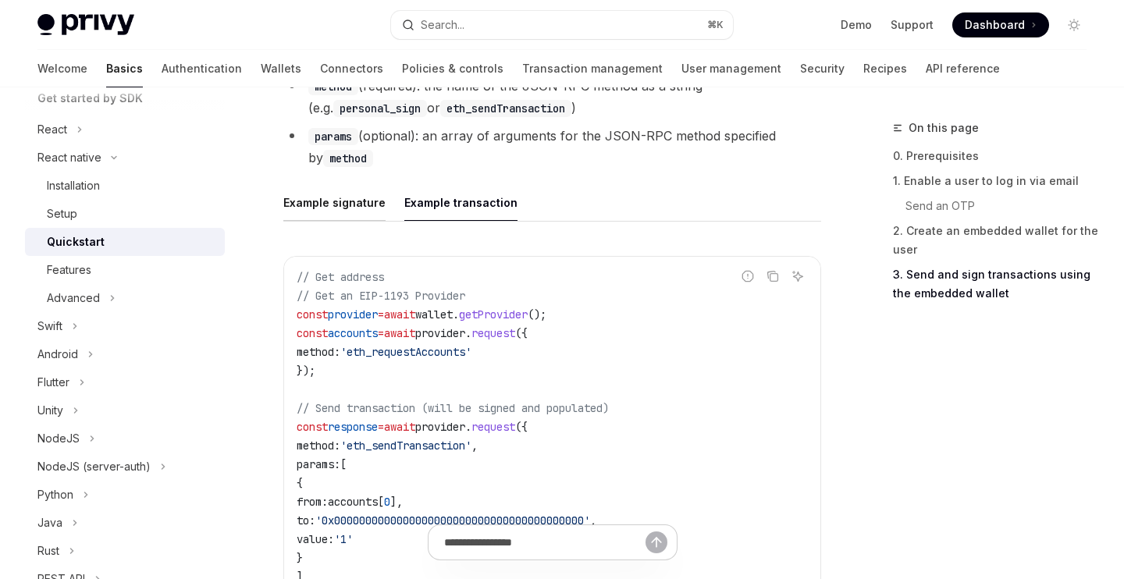
click at [376, 205] on div "Example signature" at bounding box center [334, 202] width 102 height 37
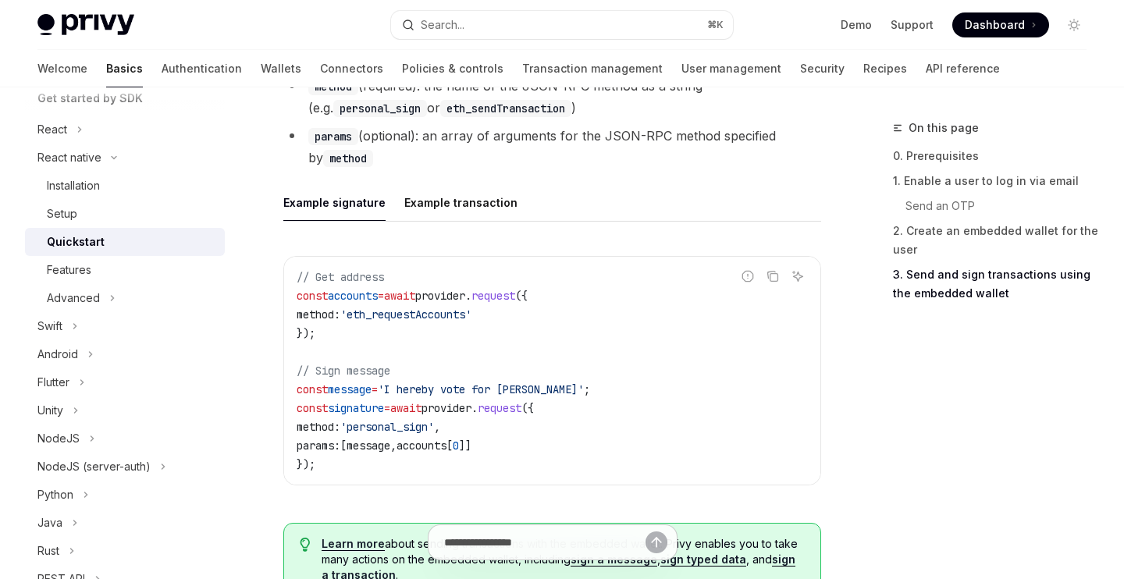
scroll to position [2201, 0]
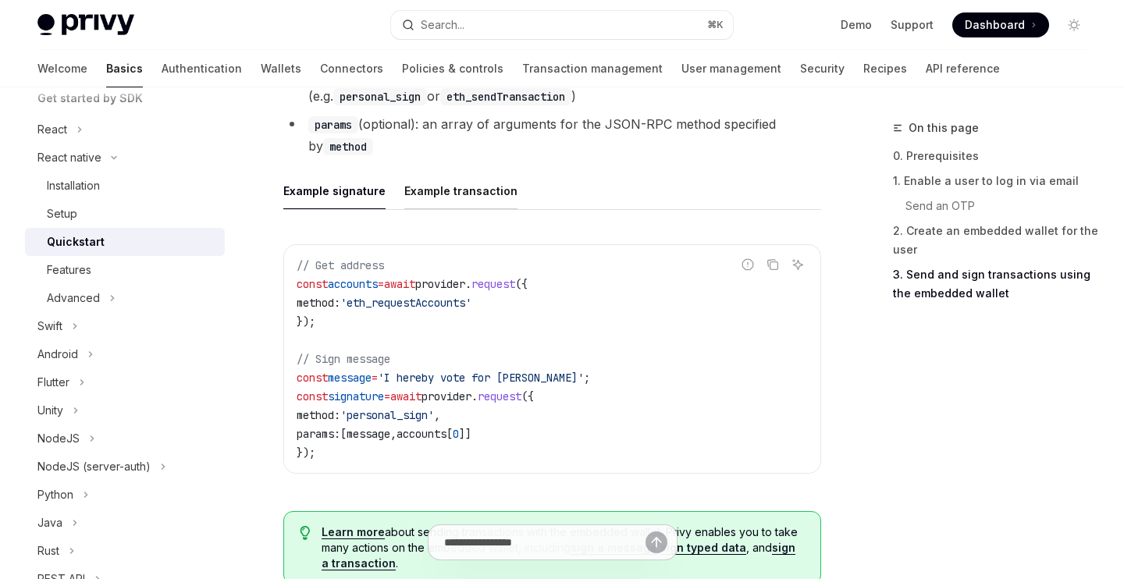
click at [460, 197] on div "Example transaction" at bounding box center [460, 191] width 113 height 37
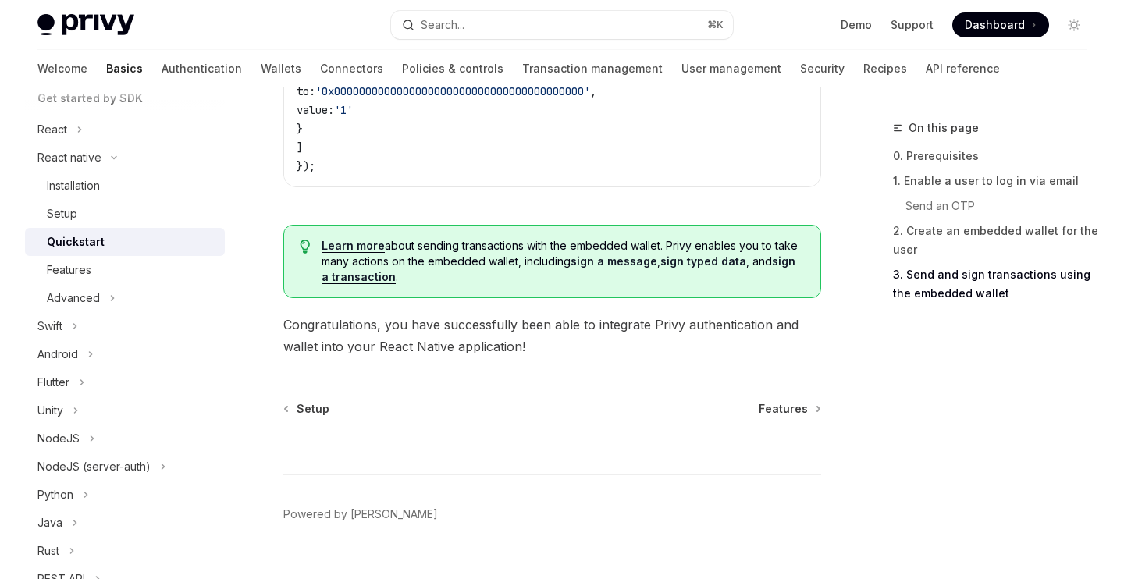
scroll to position [2620, 0]
click at [810, 405] on link "Features" at bounding box center [789, 408] width 61 height 16
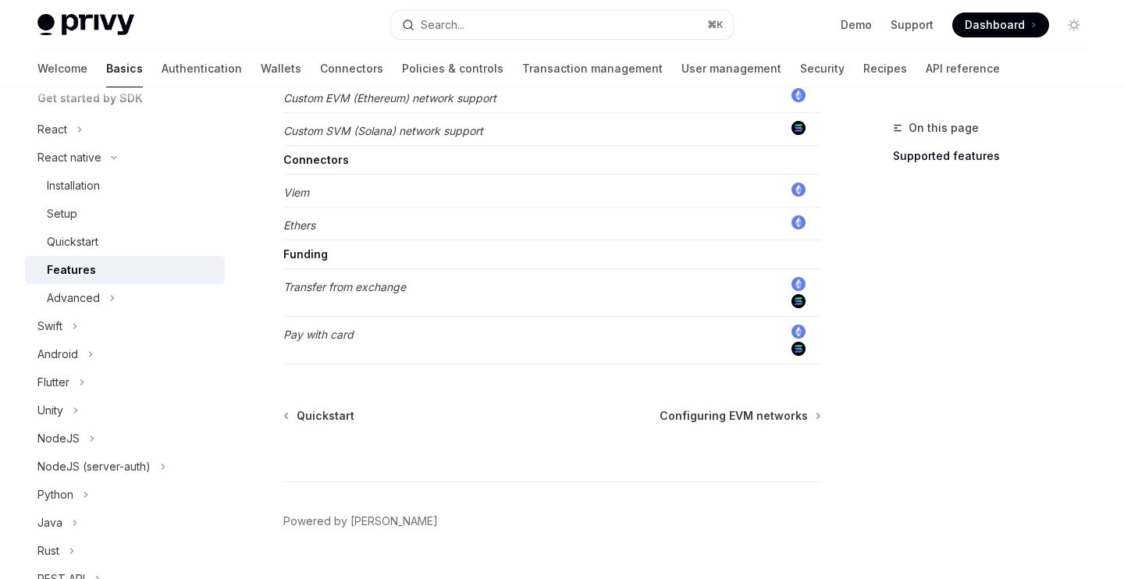
scroll to position [1071, 0]
click at [808, 408] on span "Configuring EVM networks" at bounding box center [734, 416] width 148 height 16
type textarea "*"
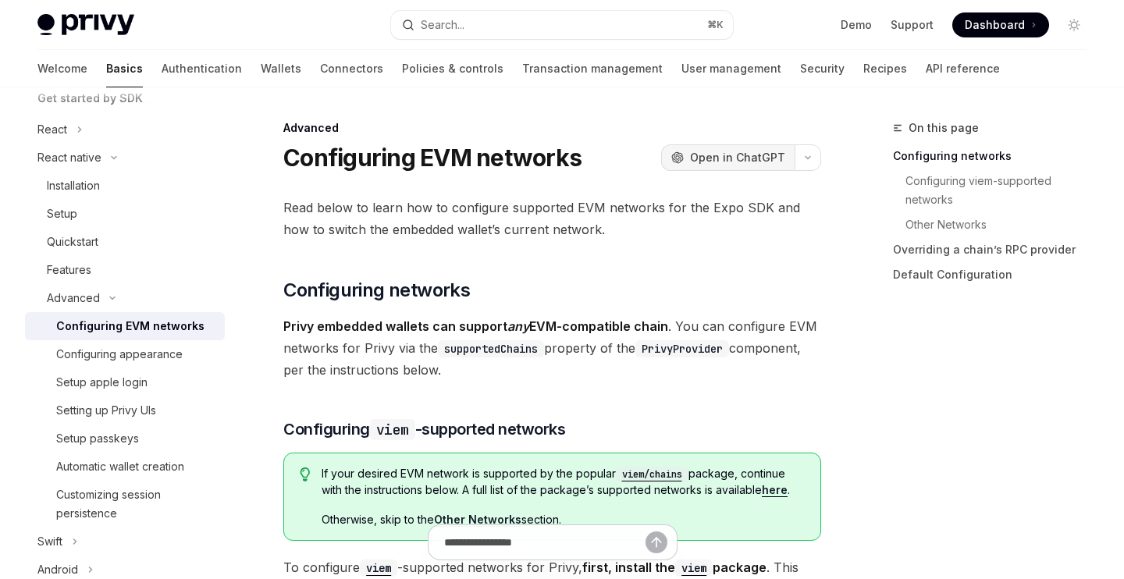
click at [740, 149] on button "OpenAI Open in ChatGPT" at bounding box center [727, 157] width 133 height 27
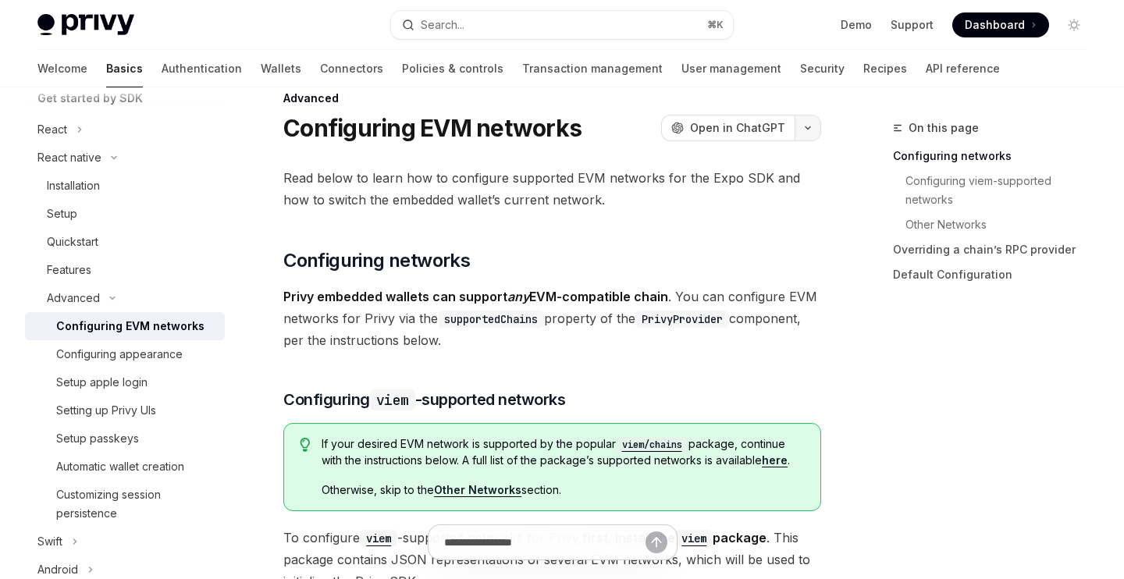
scroll to position [30, 0]
click at [812, 130] on button "button" at bounding box center [808, 127] width 27 height 27
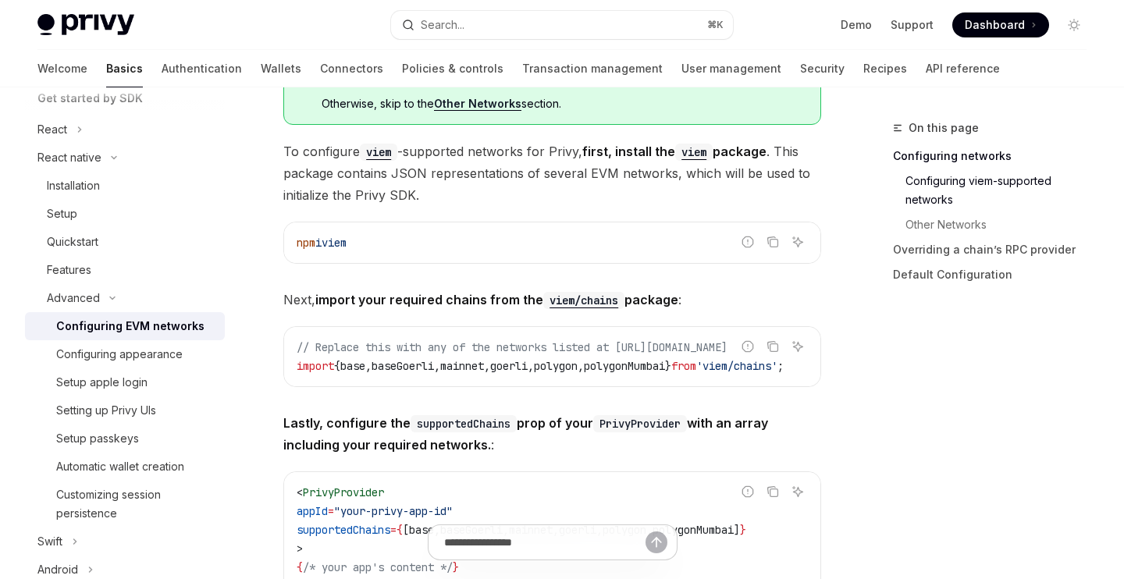
scroll to position [418, 0]
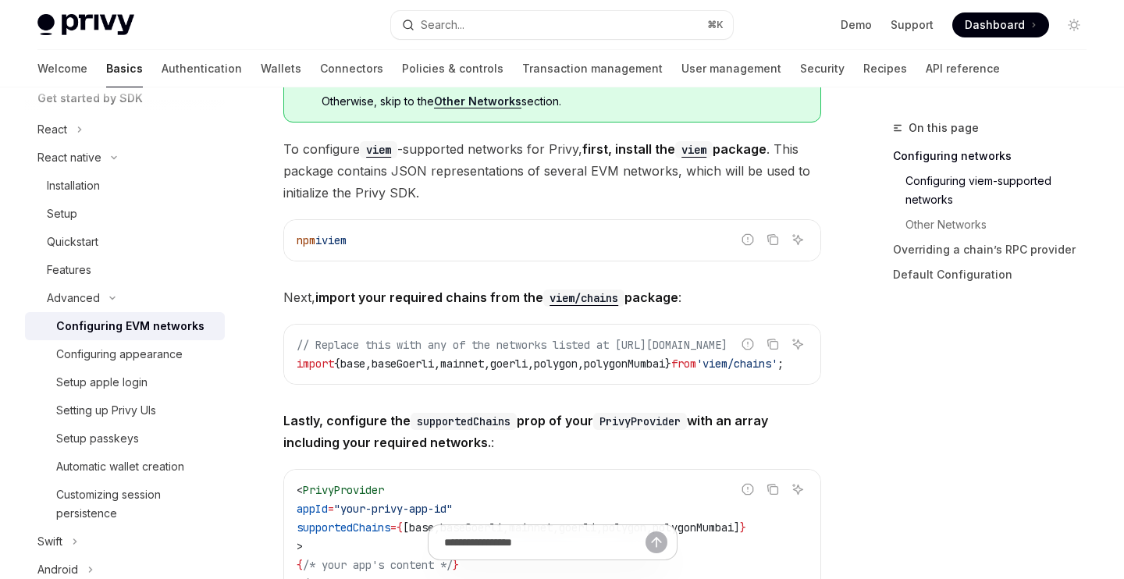
drag, startPoint x: 738, startPoint y: 365, endPoint x: 903, endPoint y: 376, distance: 165.9
click at [781, 375] on div "Ask AI" at bounding box center [797, 369] width 37 height 16
click at [735, 364] on div "Report incorrect code" at bounding box center [748, 369] width 110 height 16
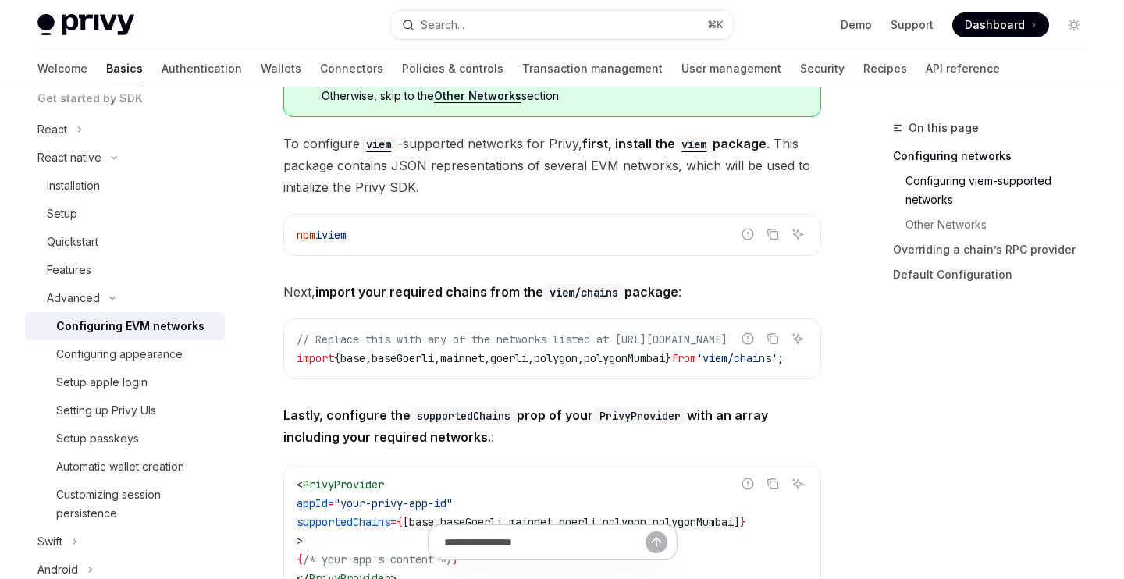
drag, startPoint x: 719, startPoint y: 361, endPoint x: 796, endPoint y: 359, distance: 76.5
click at [797, 349] on div "Report incorrect code Copy Ask AI" at bounding box center [773, 339] width 70 height 20
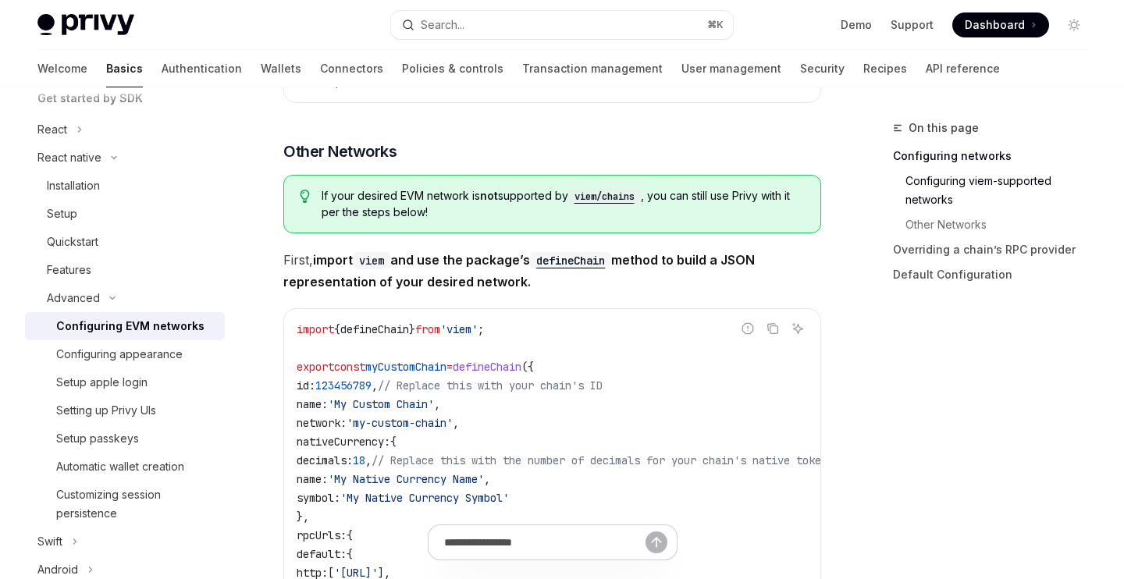
scroll to position [918, 0]
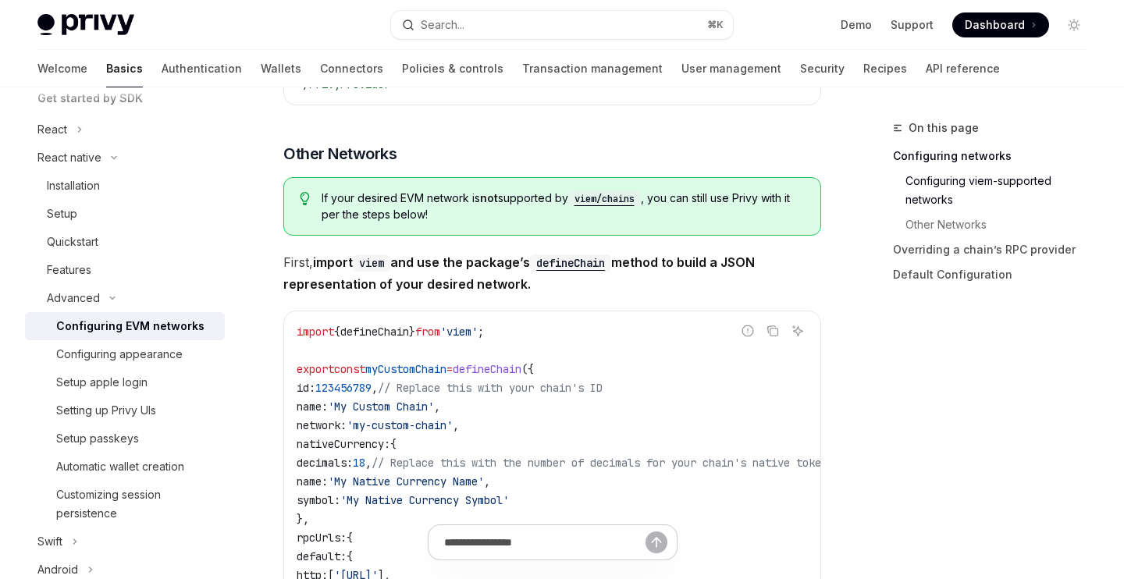
click at [615, 201] on code "viem/chains" at bounding box center [604, 199] width 73 height 16
click at [582, 263] on code "defineChain" at bounding box center [570, 263] width 81 height 17
